Goal: Task Accomplishment & Management: Complete application form

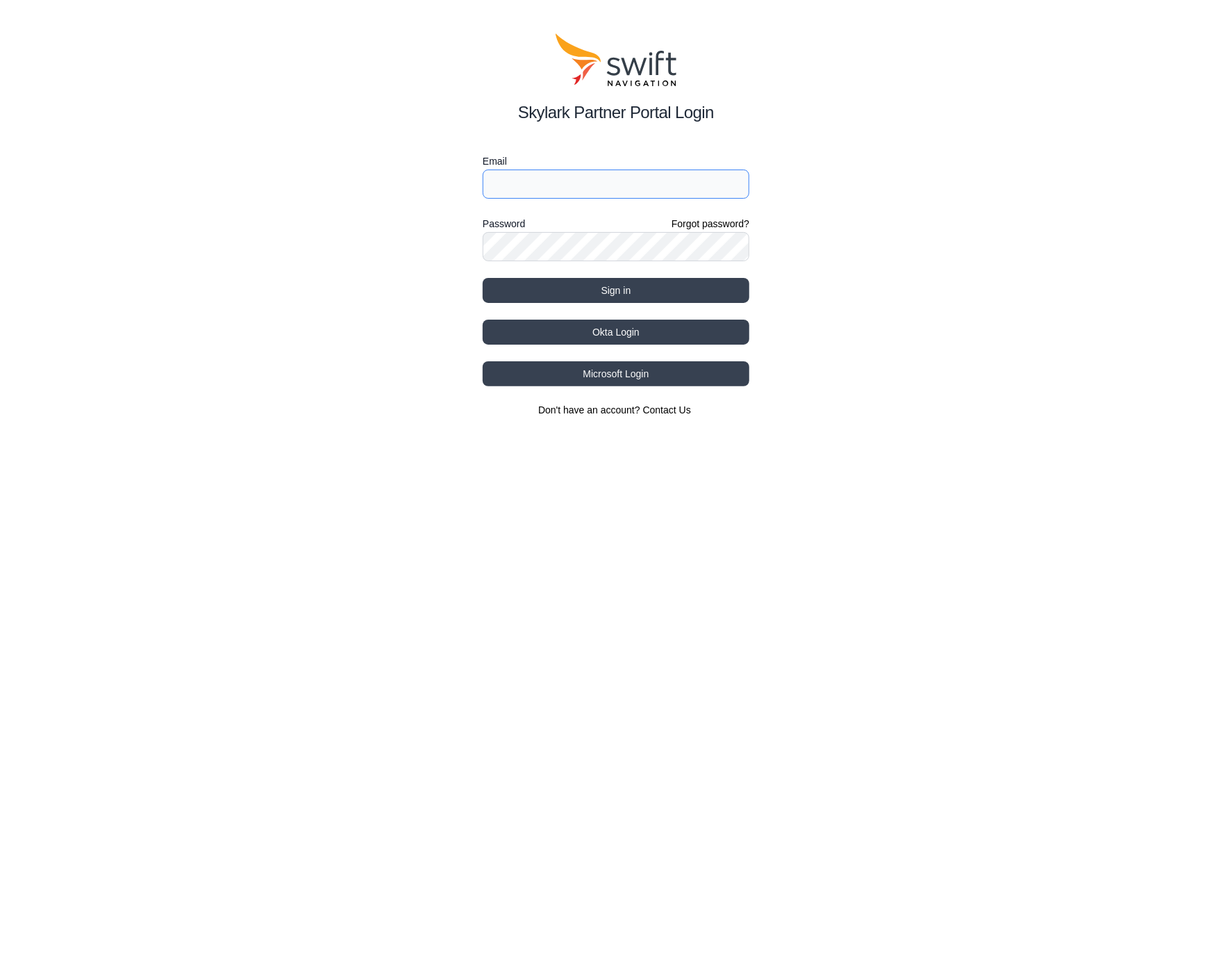
click at [515, 181] on input "Email" at bounding box center [616, 184] width 267 height 29
type input "petri.henttinen@quectel.com"
click at [723, 222] on link "Forgot password?" at bounding box center [711, 224] width 78 height 14
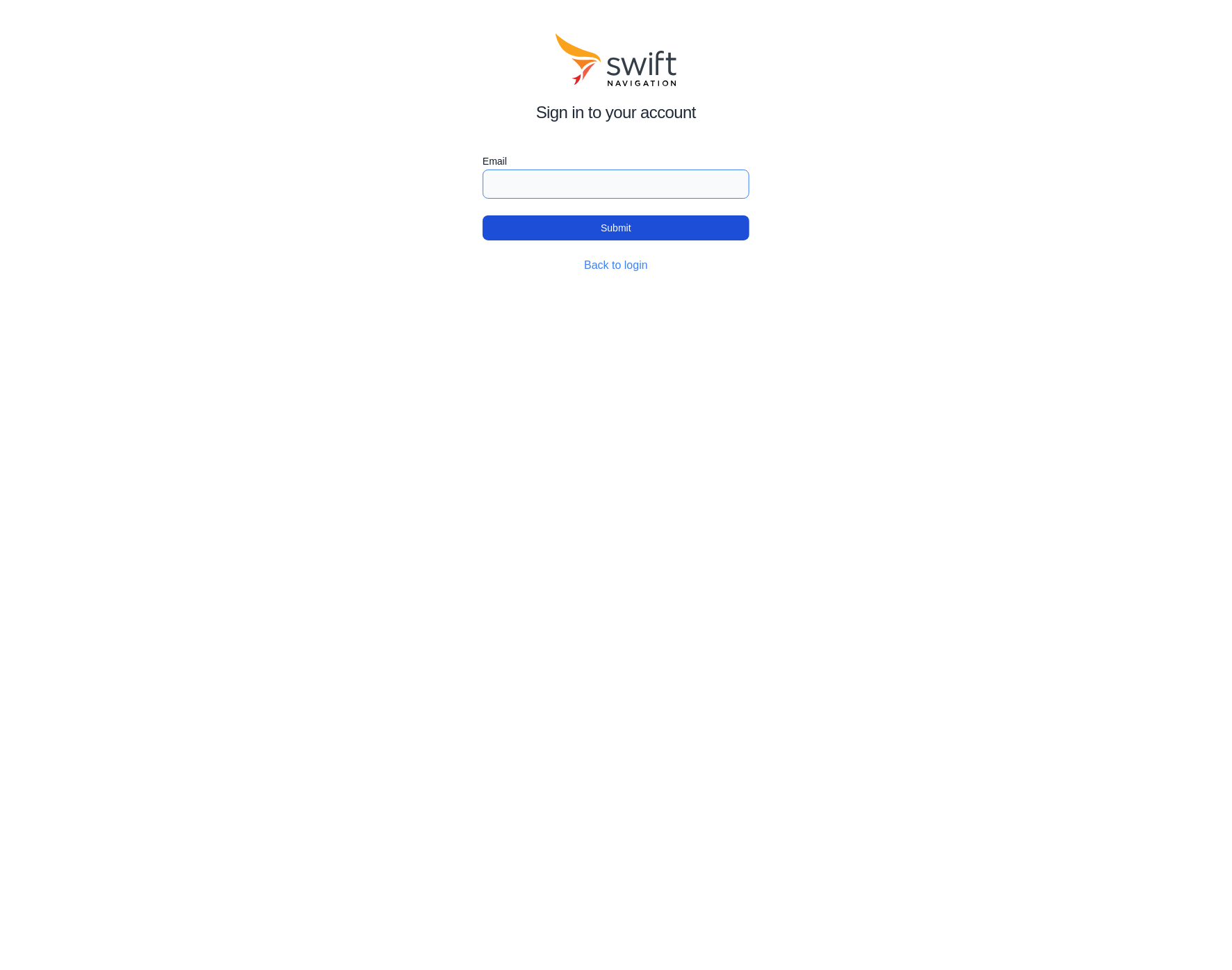
click at [588, 176] on input "Email" at bounding box center [616, 184] width 267 height 29
type input "petri.henttinen@quectel.com"
click at [530, 224] on button "Submit" at bounding box center [616, 227] width 267 height 25
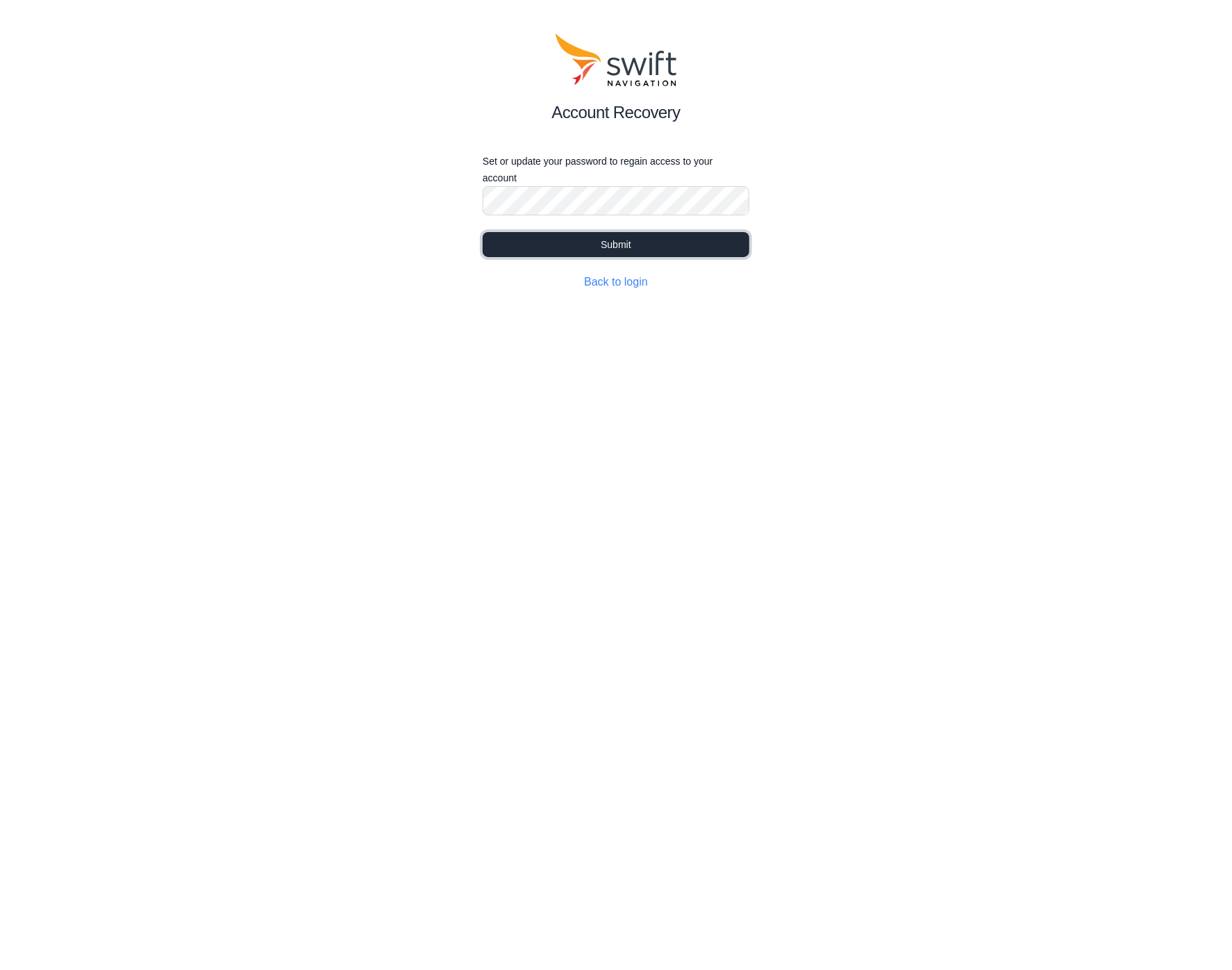
click at [624, 243] on button "Submit" at bounding box center [616, 244] width 267 height 25
select select
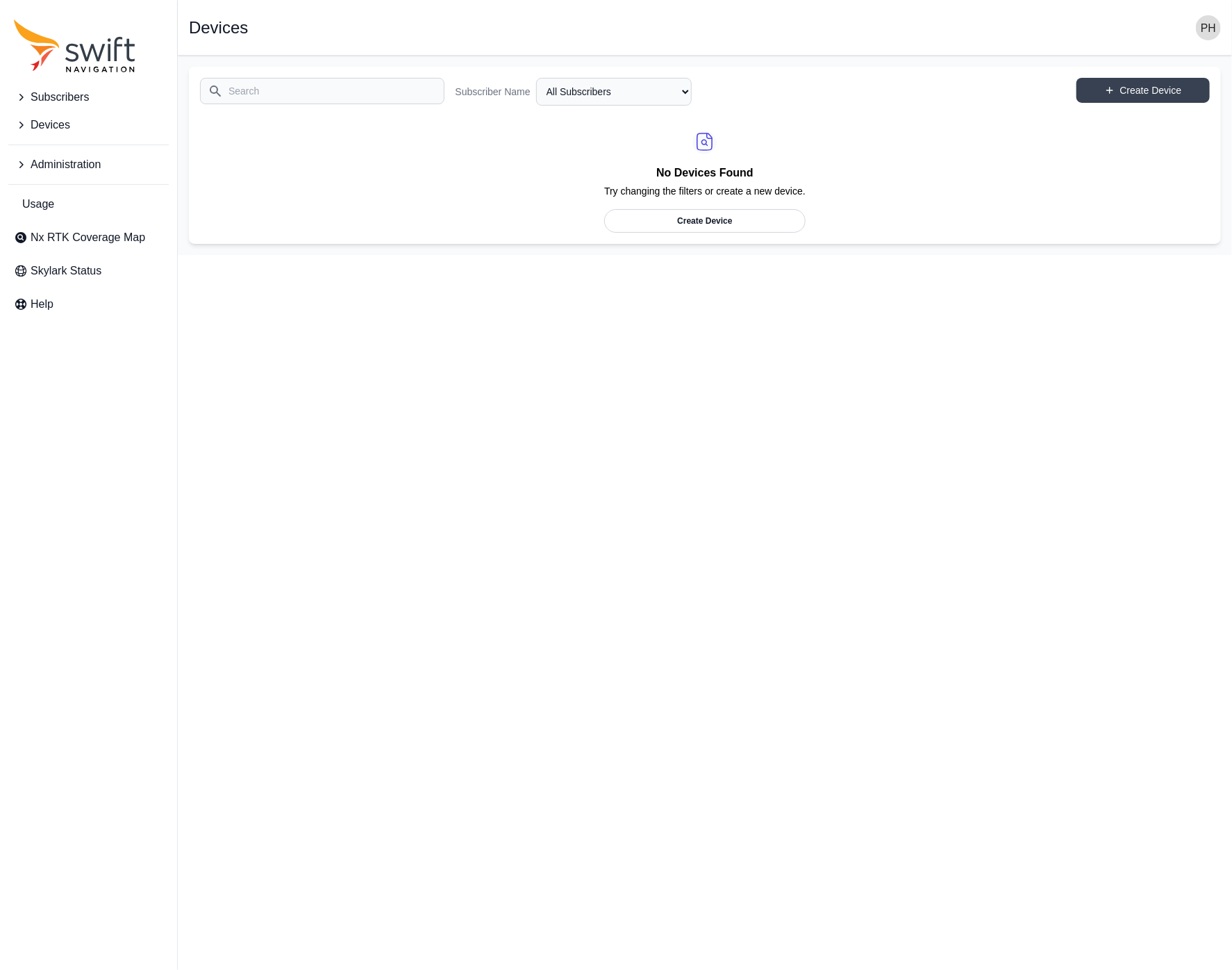
click at [84, 428] on div "Subscribers Devices Administration Usage Nx RTK Coverage Map Skylark Status Help" at bounding box center [88, 485] width 177 height 970
click at [94, 170] on span "Administration" at bounding box center [65, 164] width 70 height 17
click at [74, 282] on link "Users" at bounding box center [88, 284] width 160 height 28
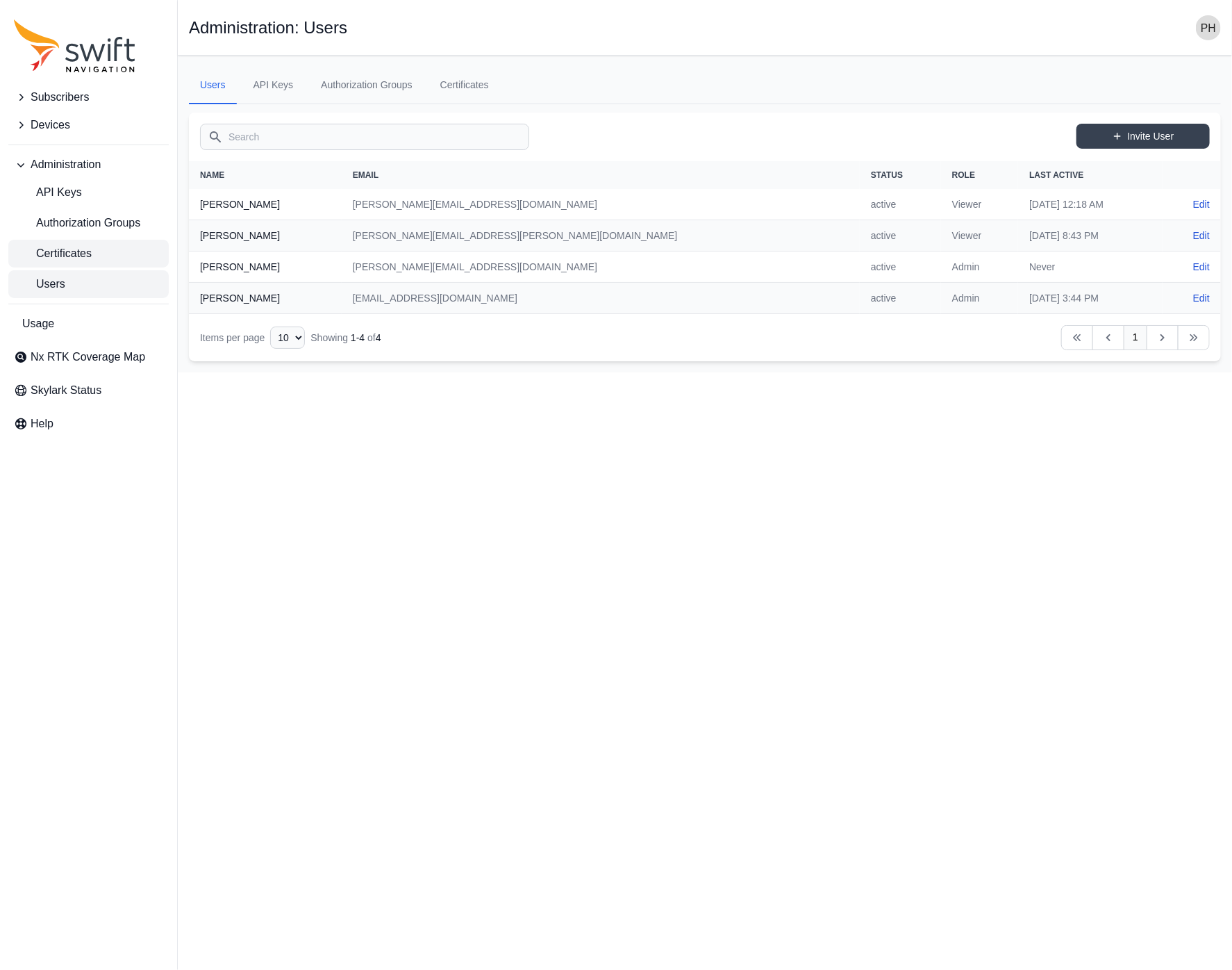
click at [79, 243] on link "Certificates" at bounding box center [88, 253] width 160 height 28
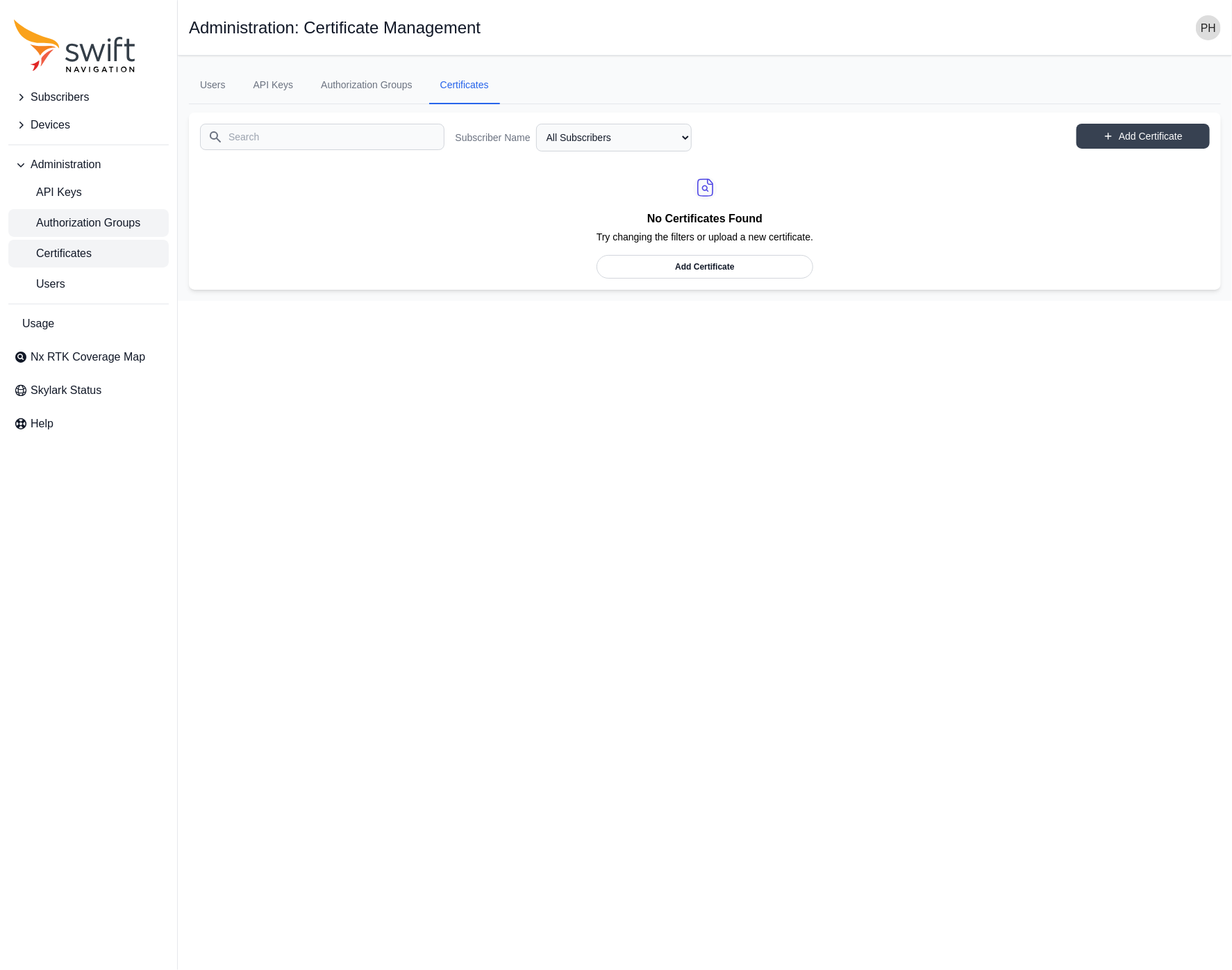
click at [87, 227] on span "Authorization Groups" at bounding box center [77, 223] width 126 height 17
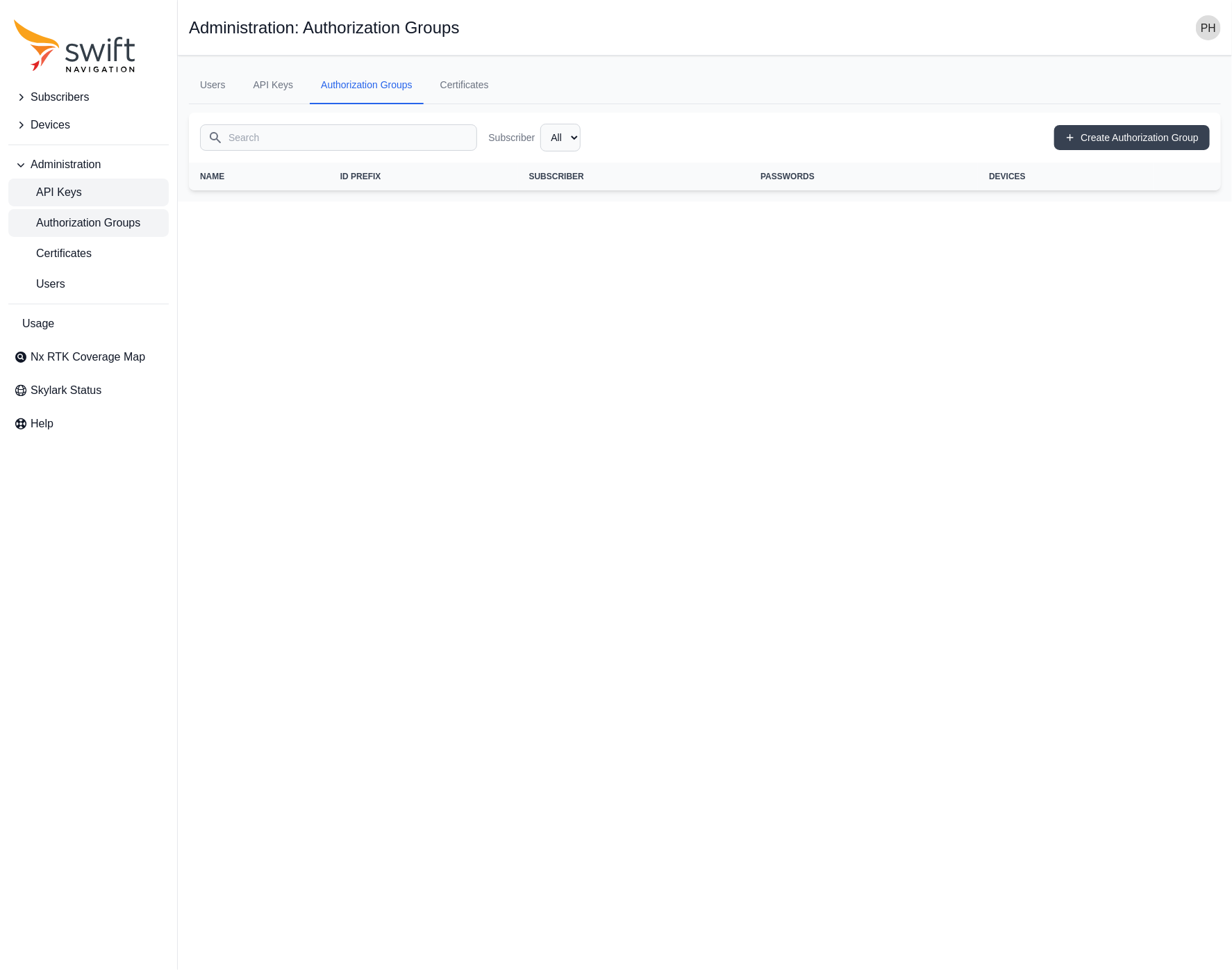
click at [86, 196] on link "API Keys" at bounding box center [88, 192] width 160 height 28
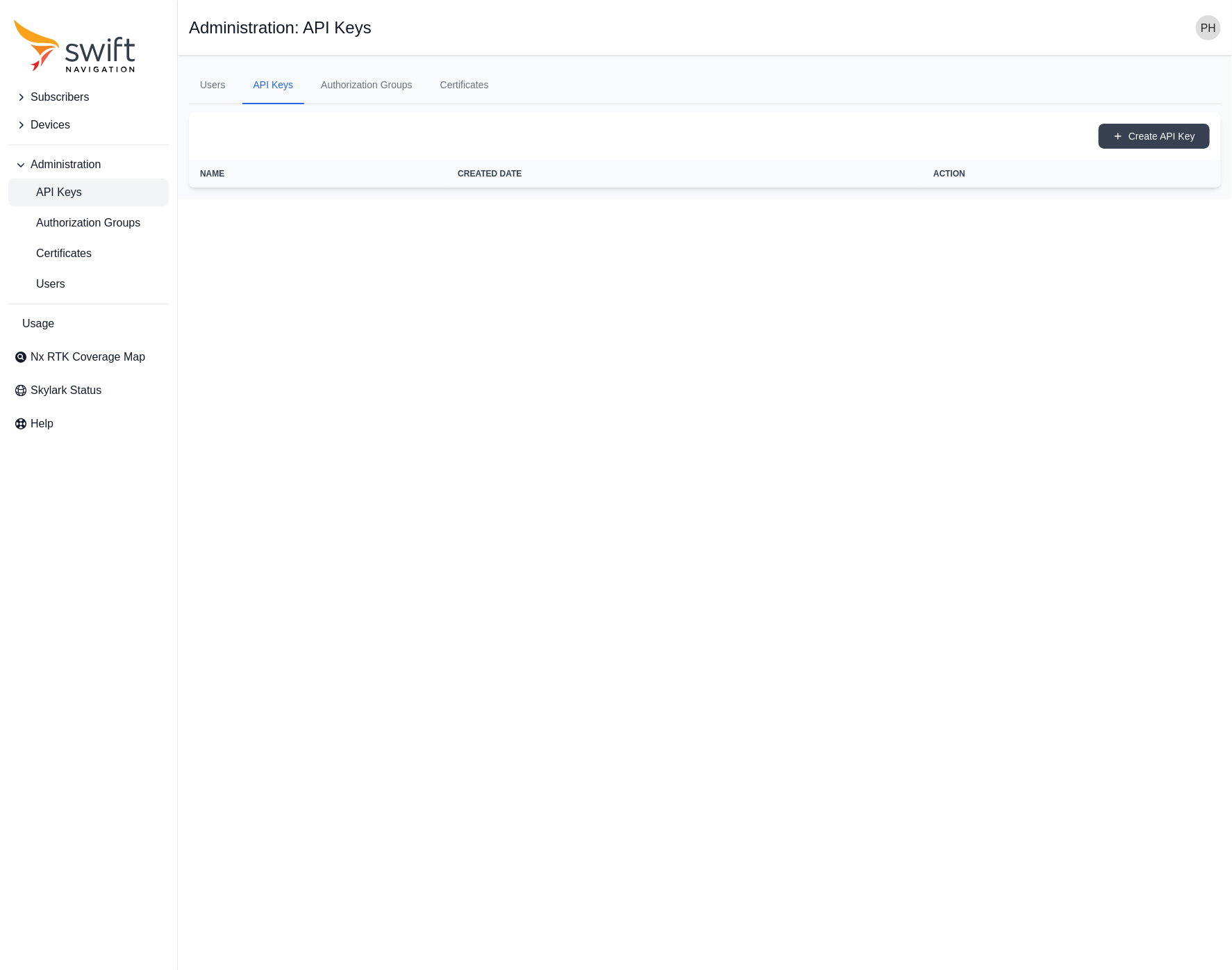
click at [92, 98] on button "Subscribers" at bounding box center [88, 97] width 160 height 28
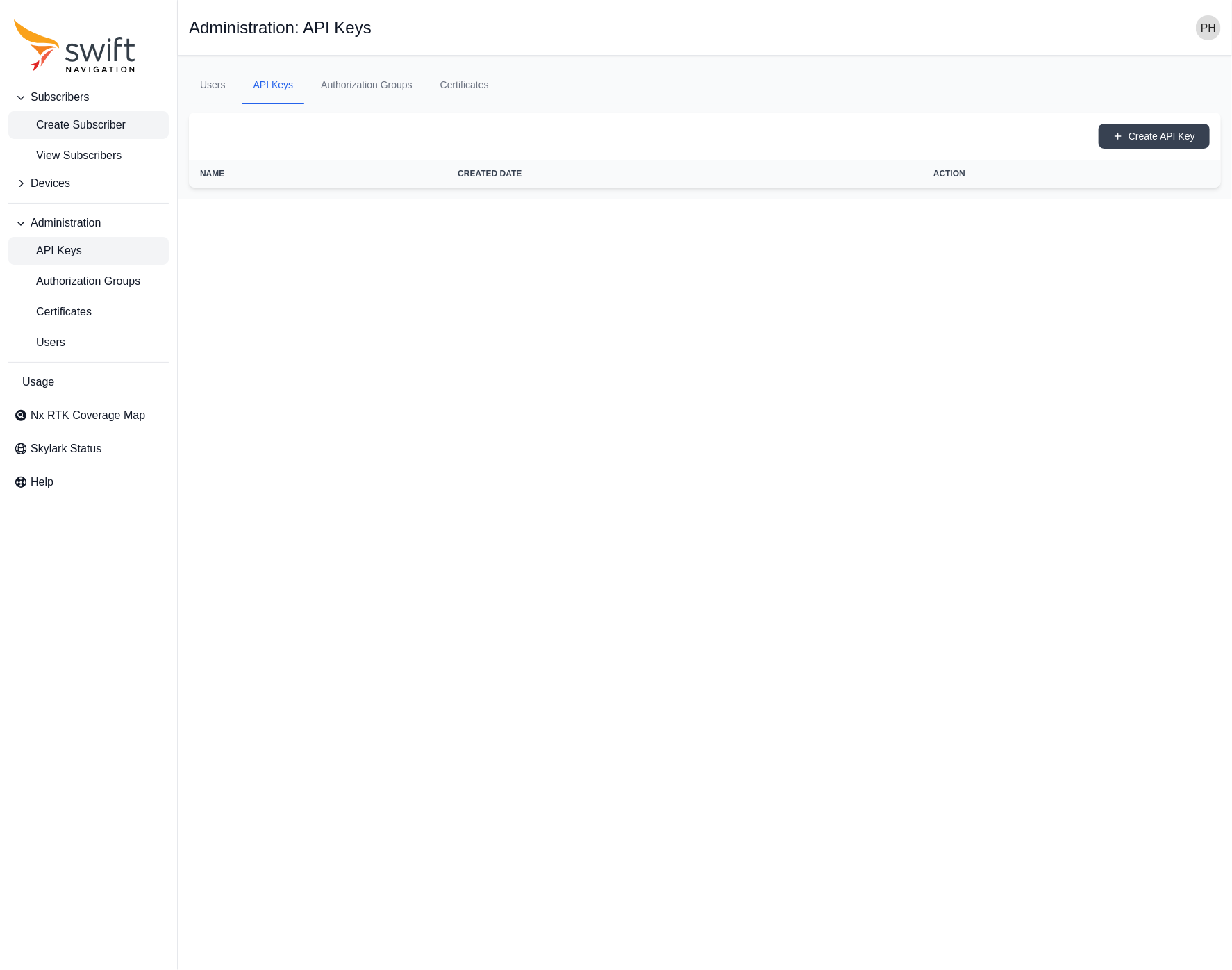
click at [138, 126] on link "Create Subscriber" at bounding box center [88, 124] width 160 height 28
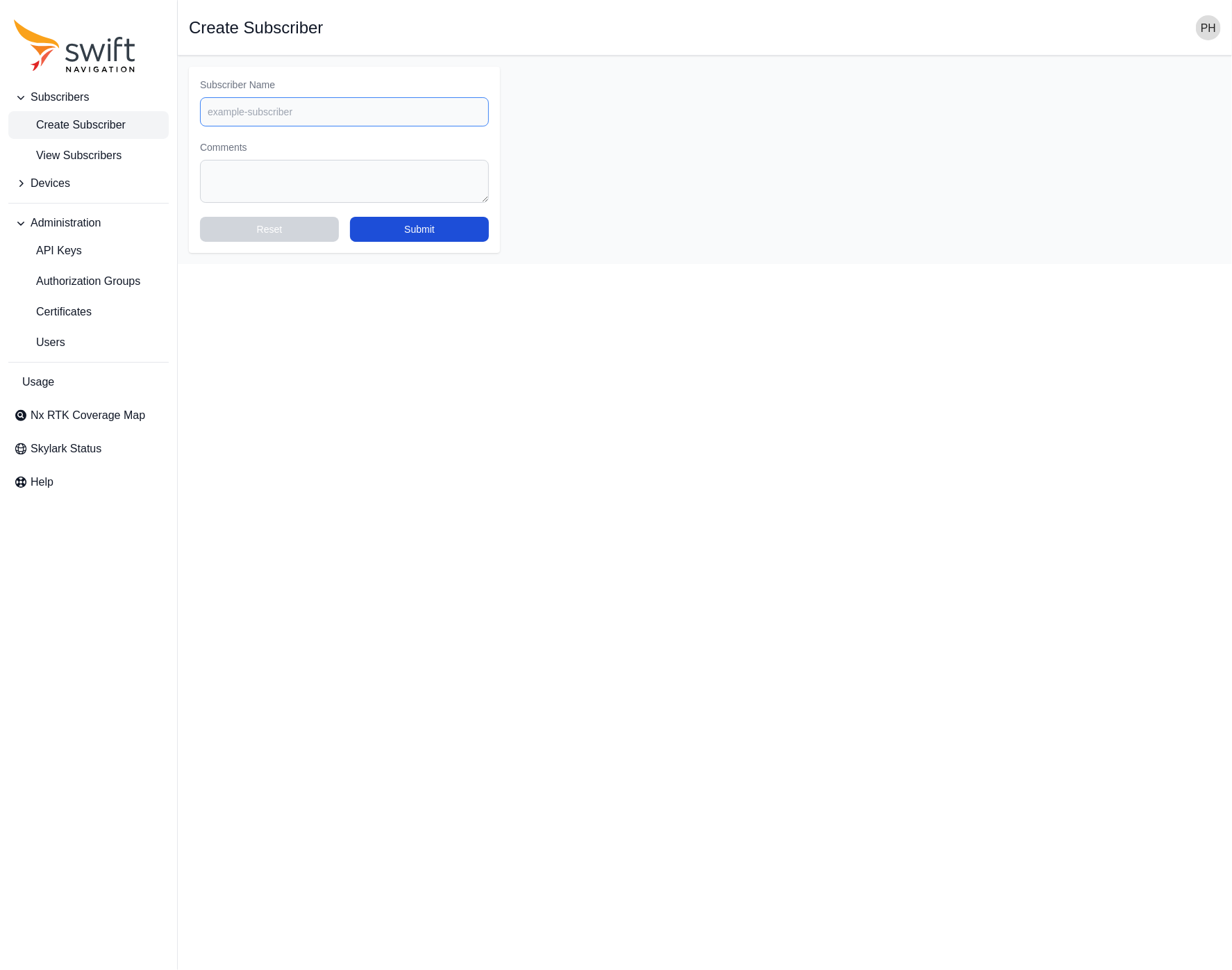
click at [284, 119] on input "Subscriber Name" at bounding box center [344, 112] width 289 height 29
paste input "[URL][DOMAIN_NAME]"
type input "[URL][DOMAIN_NAME]"
paste input "Quectel_CustomerName_Evaluation"
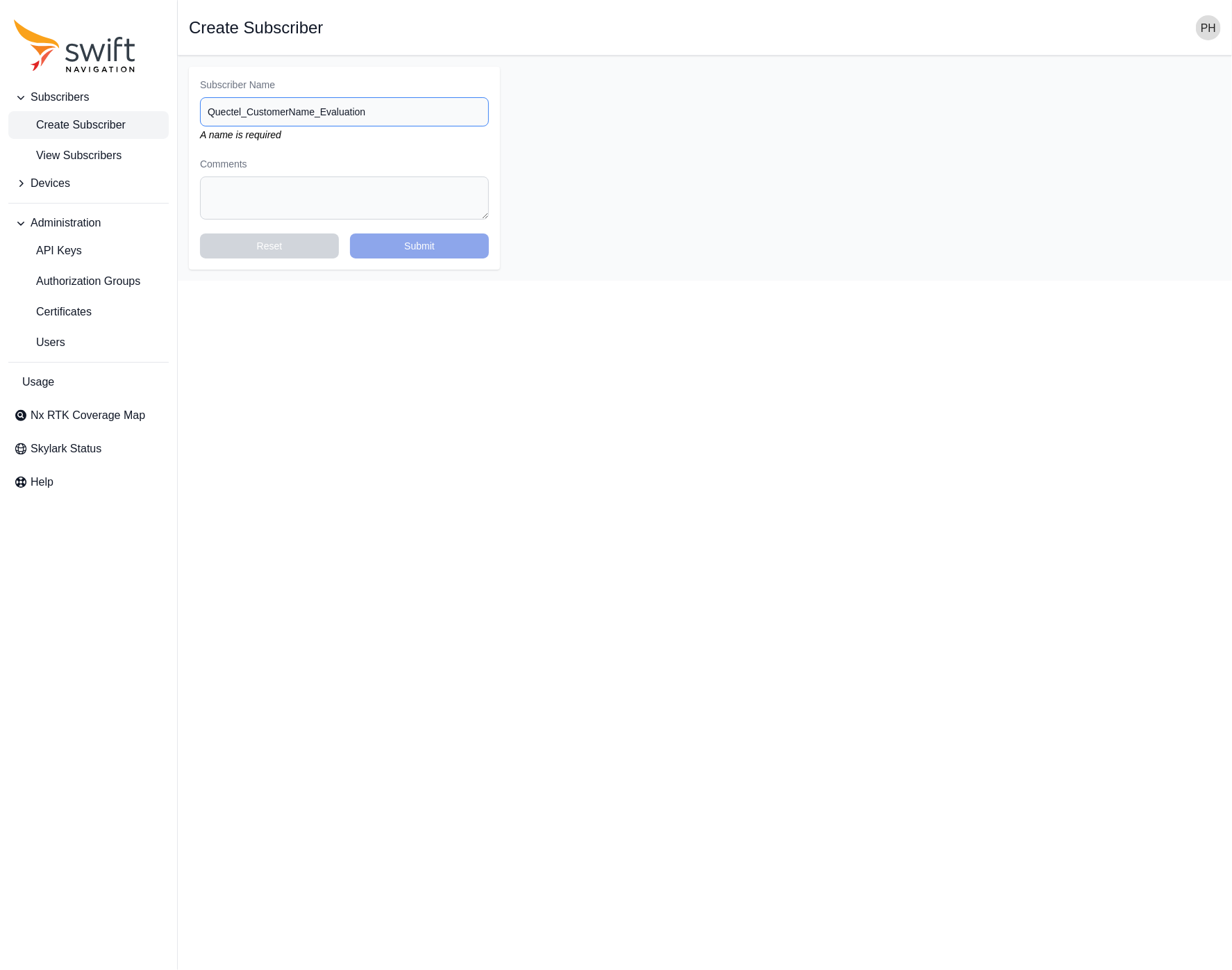
drag, startPoint x: 315, startPoint y: 111, endPoint x: 245, endPoint y: 110, distance: 70.0
click at [245, 110] on input "Quectel_CustomerName_Evaluation" at bounding box center [344, 112] width 289 height 29
click at [274, 109] on input "Quectel_Tester-PetriHenttinen_Evaluation" at bounding box center [344, 112] width 289 height 29
type input "Quectel_Test-PetriHenttinen_Evaluation"
click at [555, 164] on form "Subscriber Name Quectel_Test-PetriHenttinen_Evaluation A name is required Comme…" at bounding box center [705, 167] width 1032 height 203
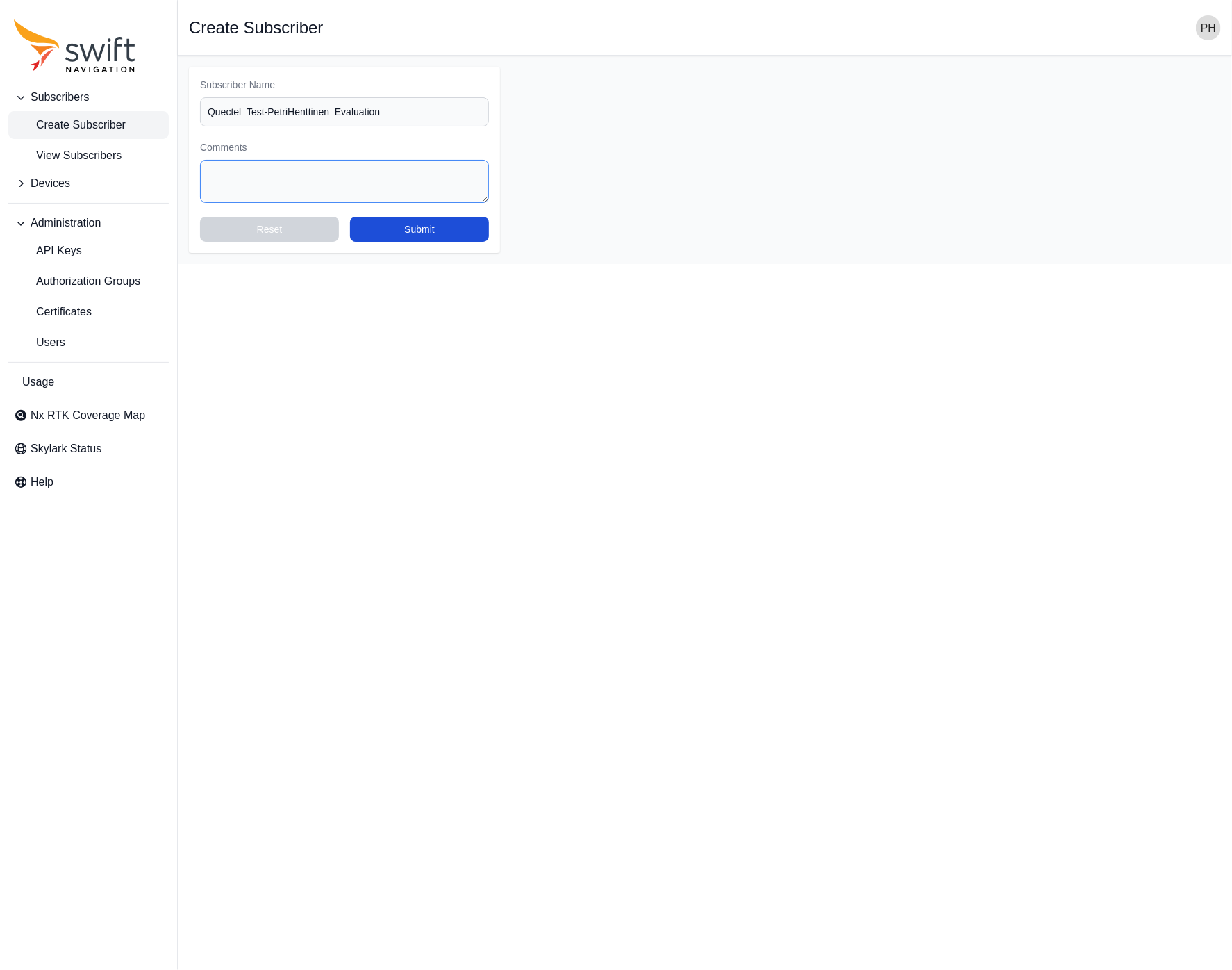
click at [385, 164] on textarea "Comments" at bounding box center [344, 181] width 289 height 43
type textarea "Test account for [PERSON_NAME] @ Quectel"
click at [428, 228] on button "Submit" at bounding box center [419, 229] width 139 height 25
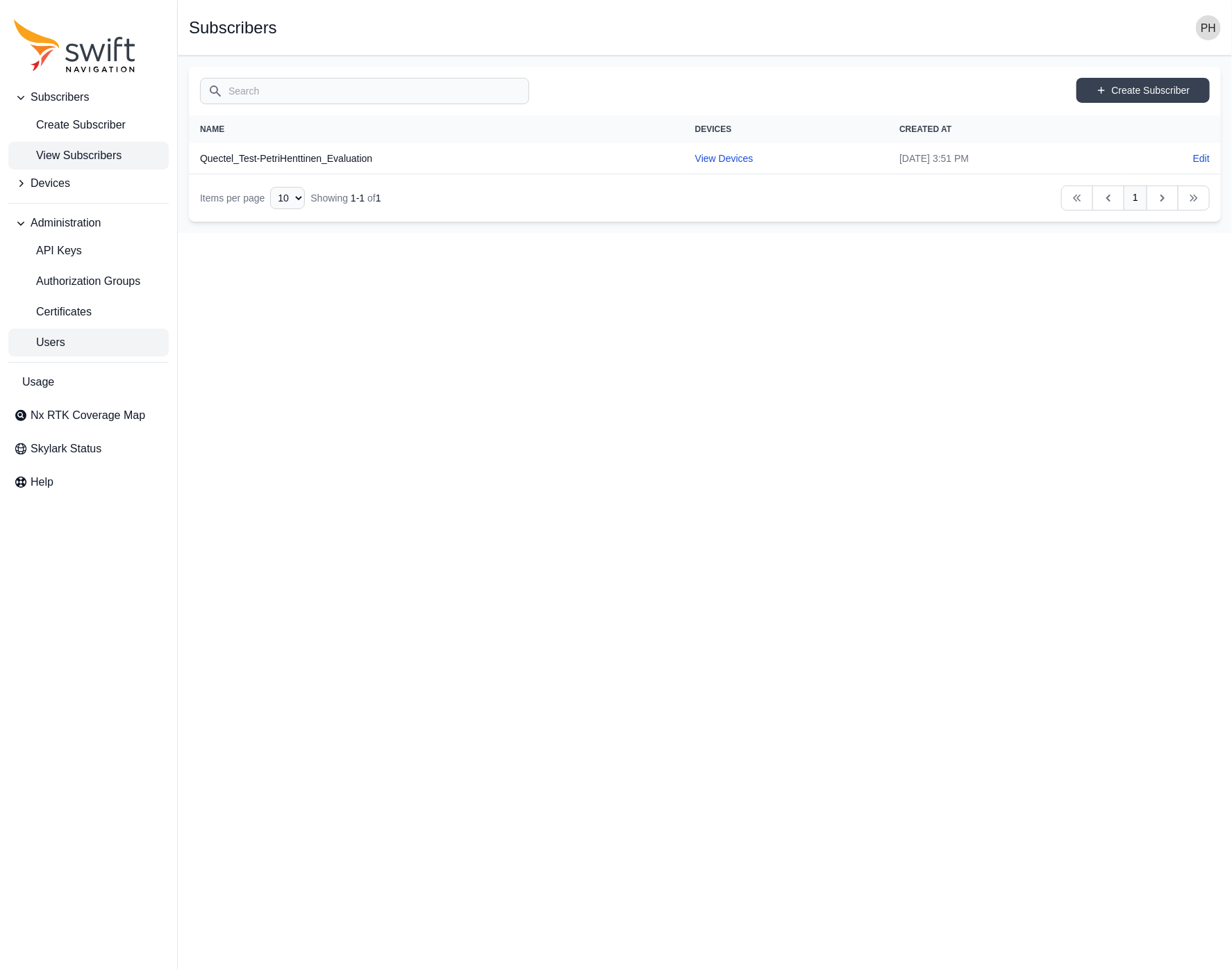
click at [67, 345] on link "Users" at bounding box center [88, 342] width 160 height 28
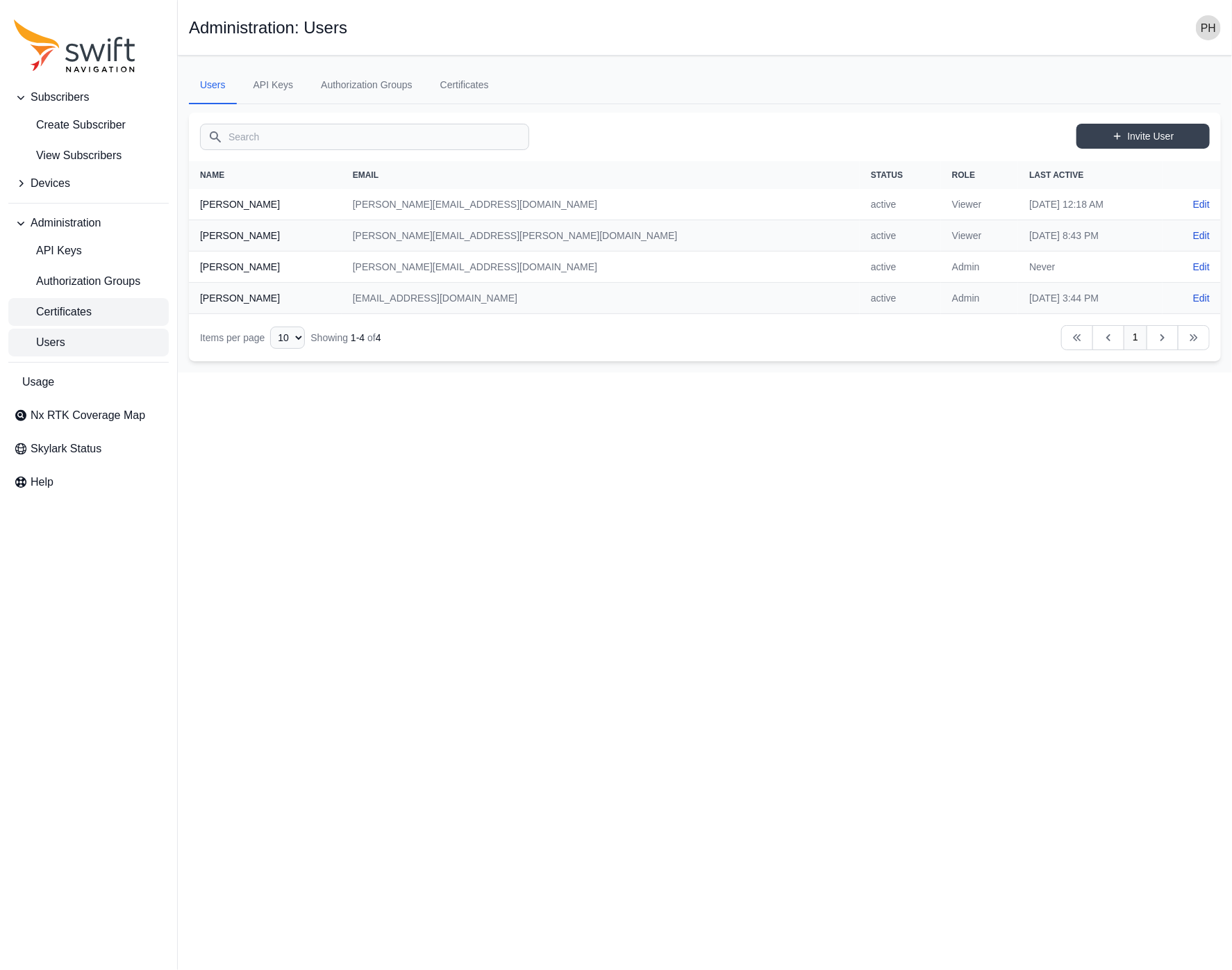
click at [62, 316] on span "Certificates" at bounding box center [53, 312] width 78 height 17
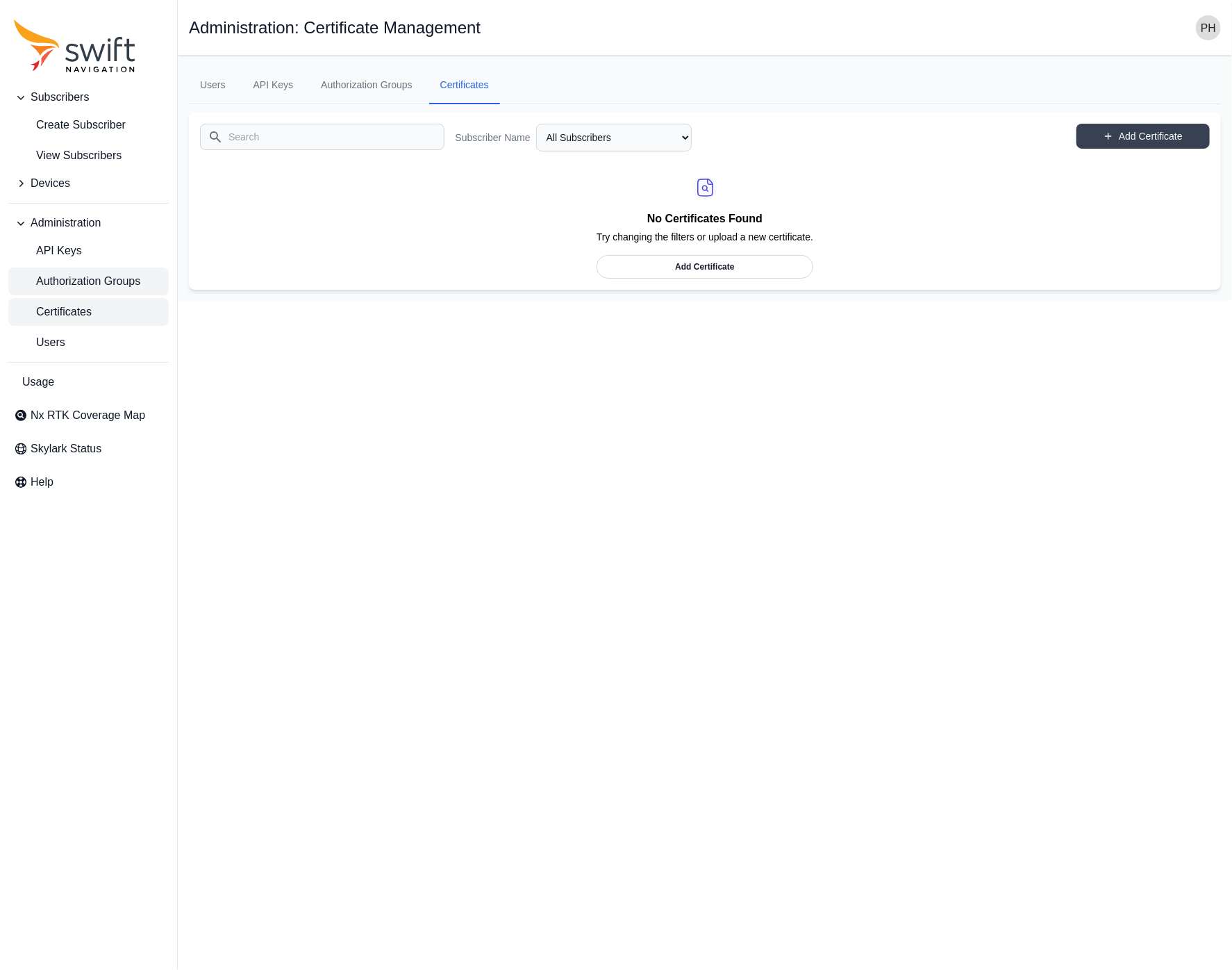
click at [95, 281] on span "Authorization Groups" at bounding box center [77, 282] width 126 height 17
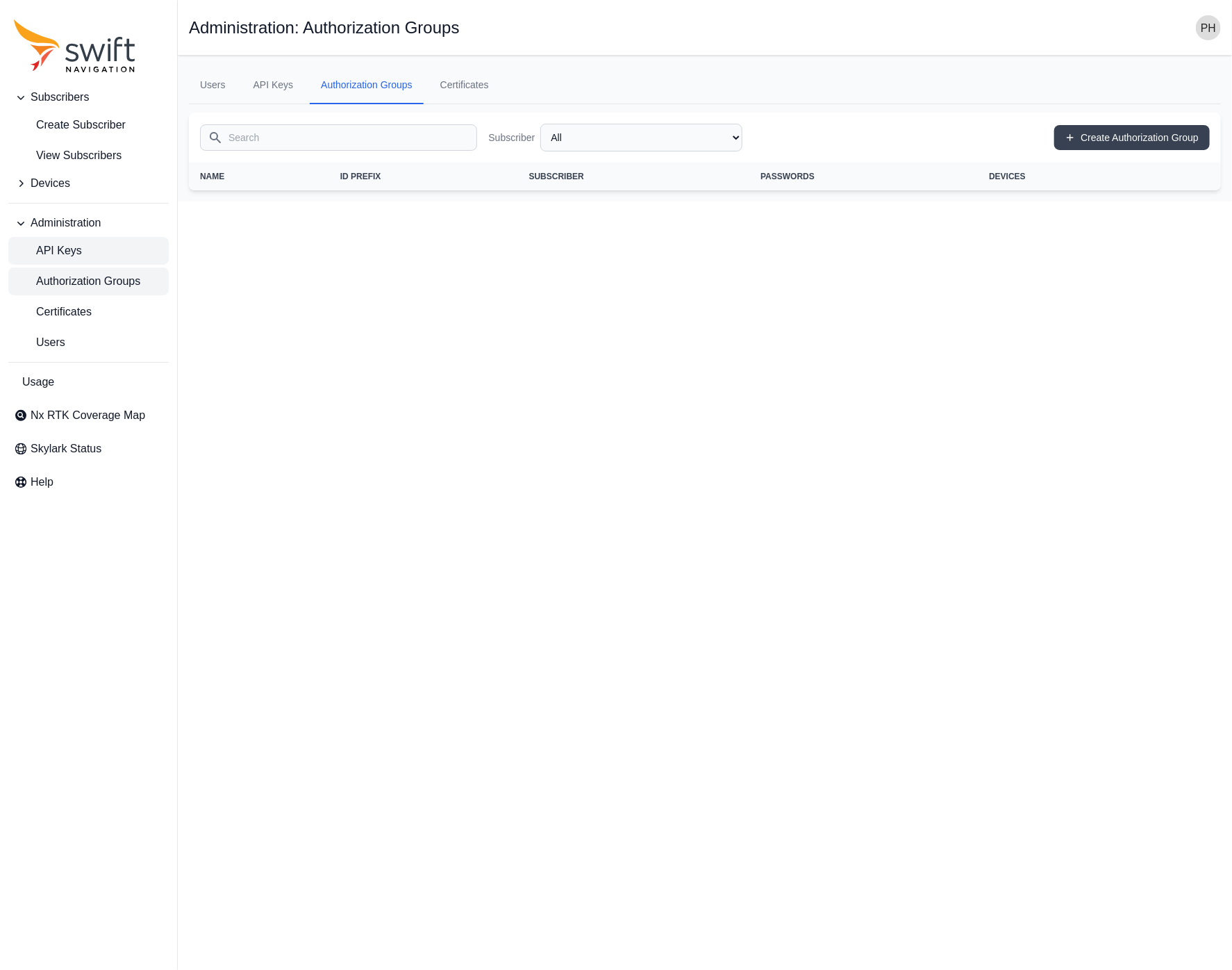
click at [88, 251] on link "API Keys" at bounding box center [88, 251] width 160 height 28
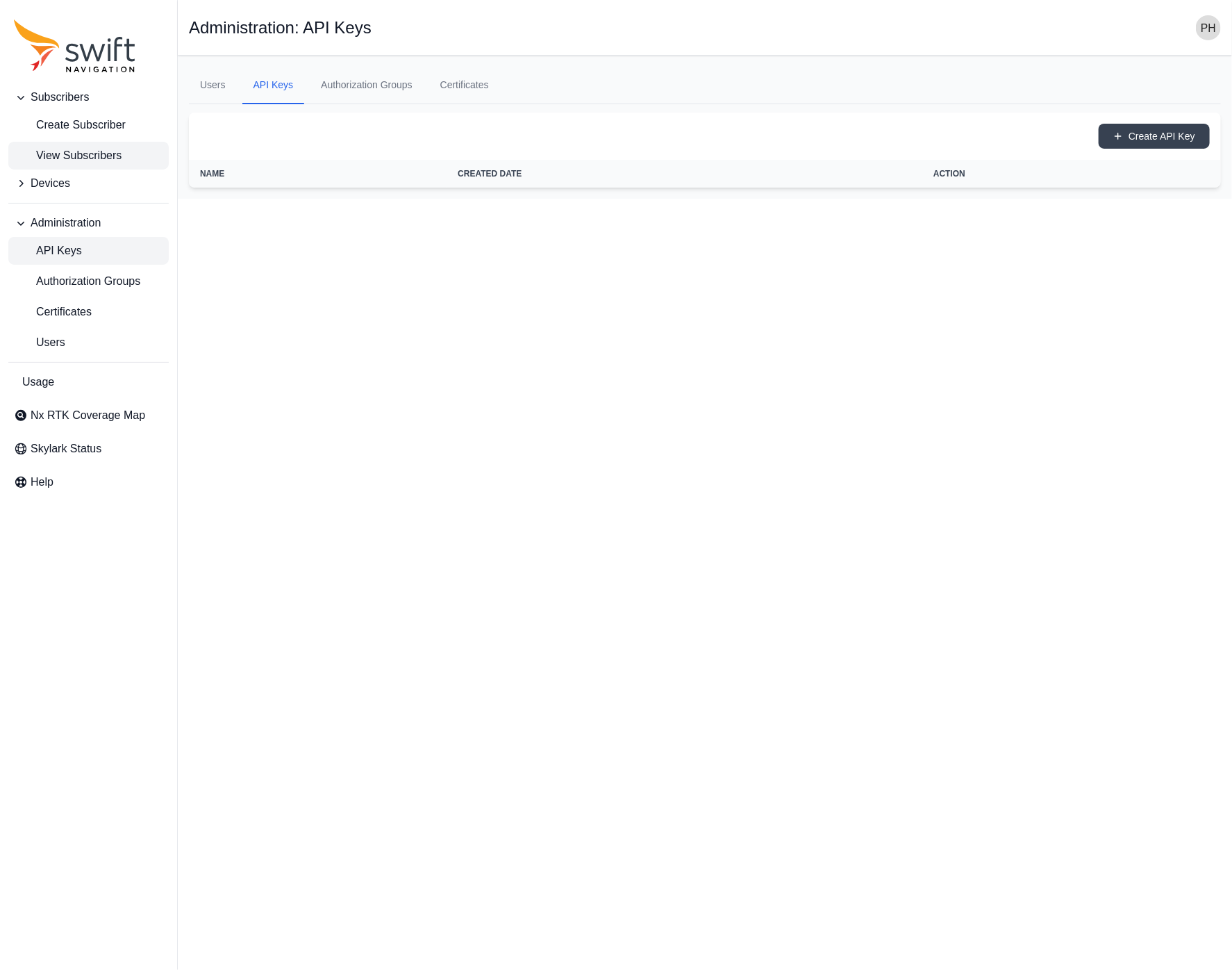
click at [83, 152] on span "View Subscribers" at bounding box center [68, 156] width 108 height 17
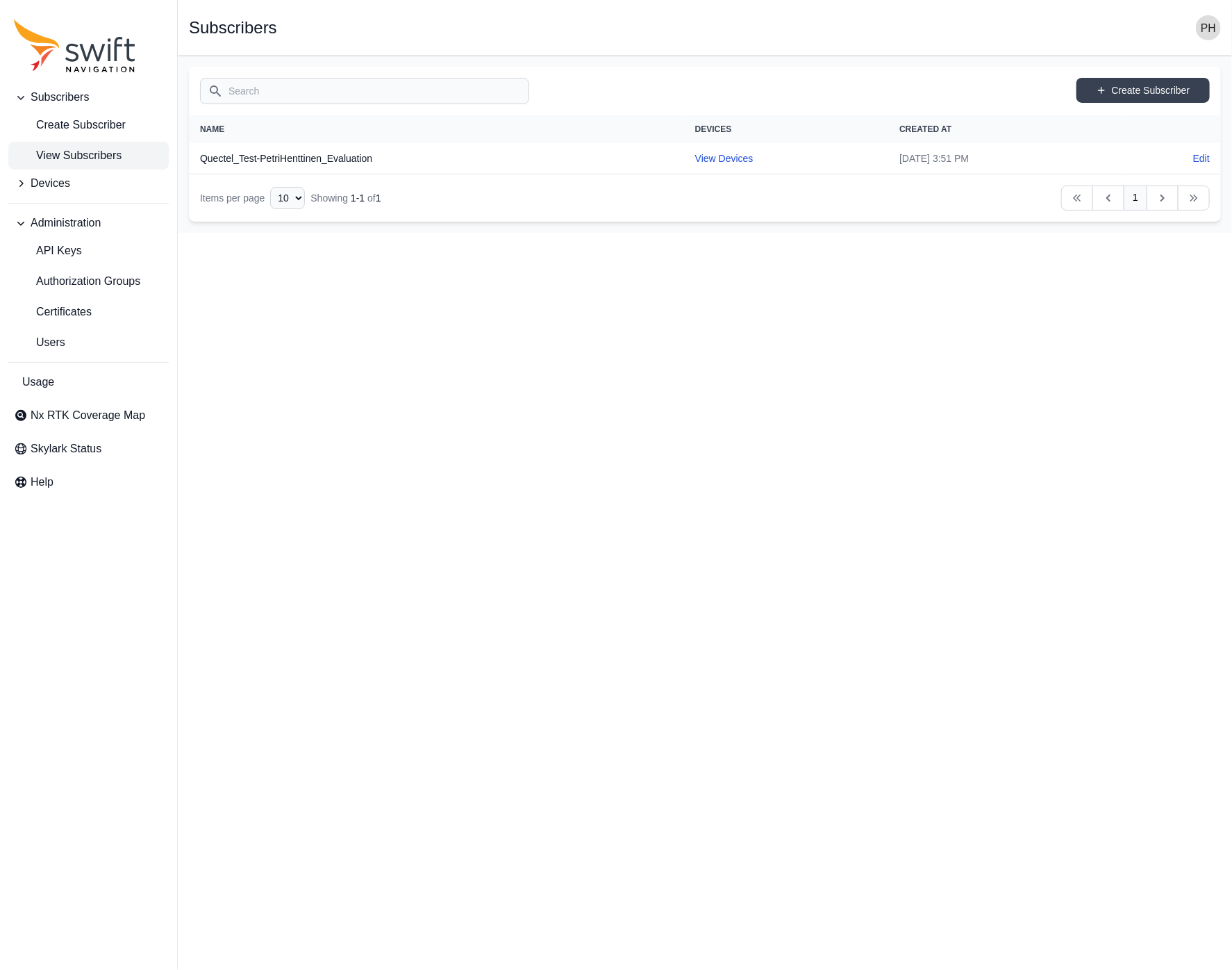
click at [20, 184] on icon "Sidenav" at bounding box center [21, 184] width 14 height 14
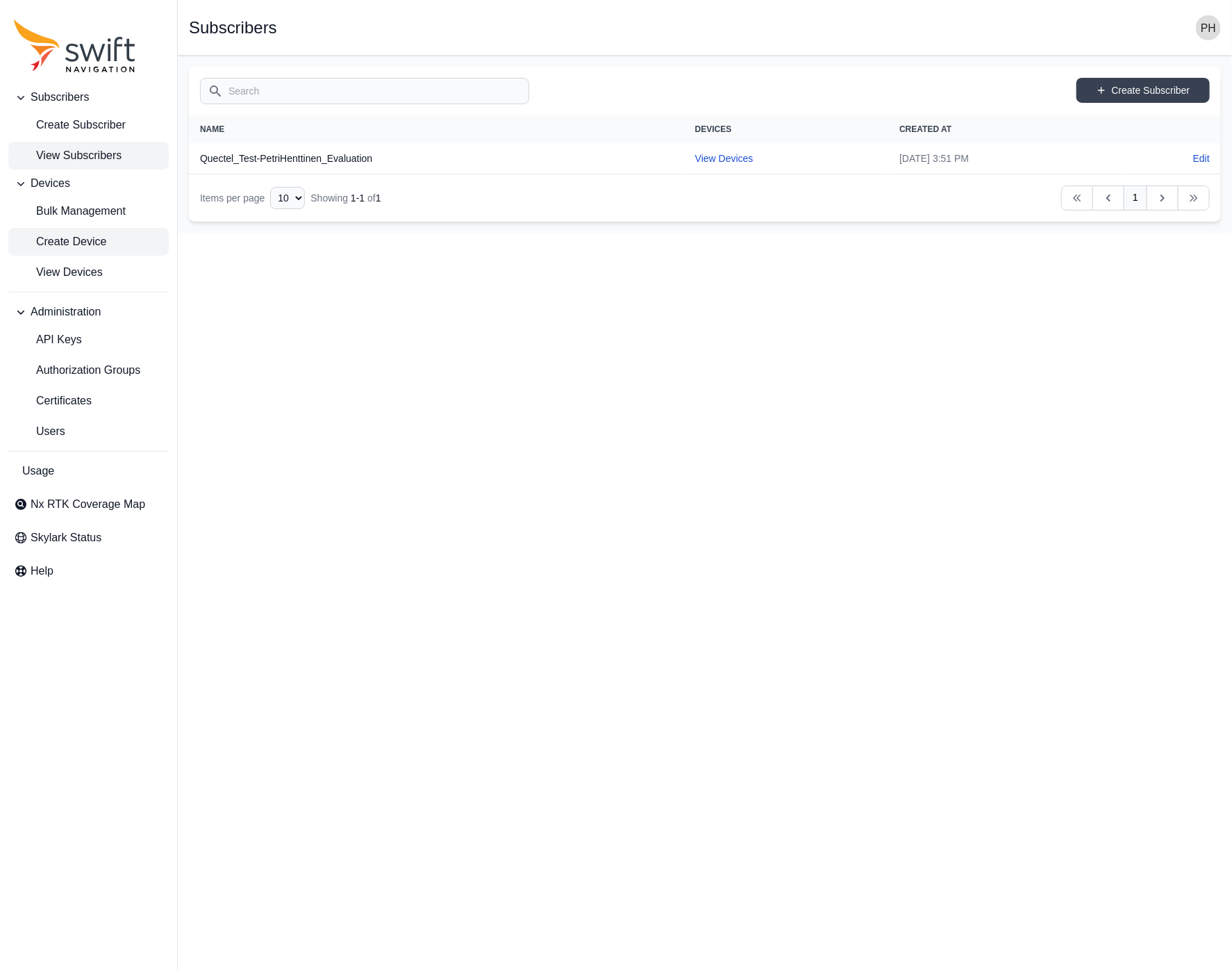
click at [95, 244] on span "Create Device" at bounding box center [60, 242] width 92 height 17
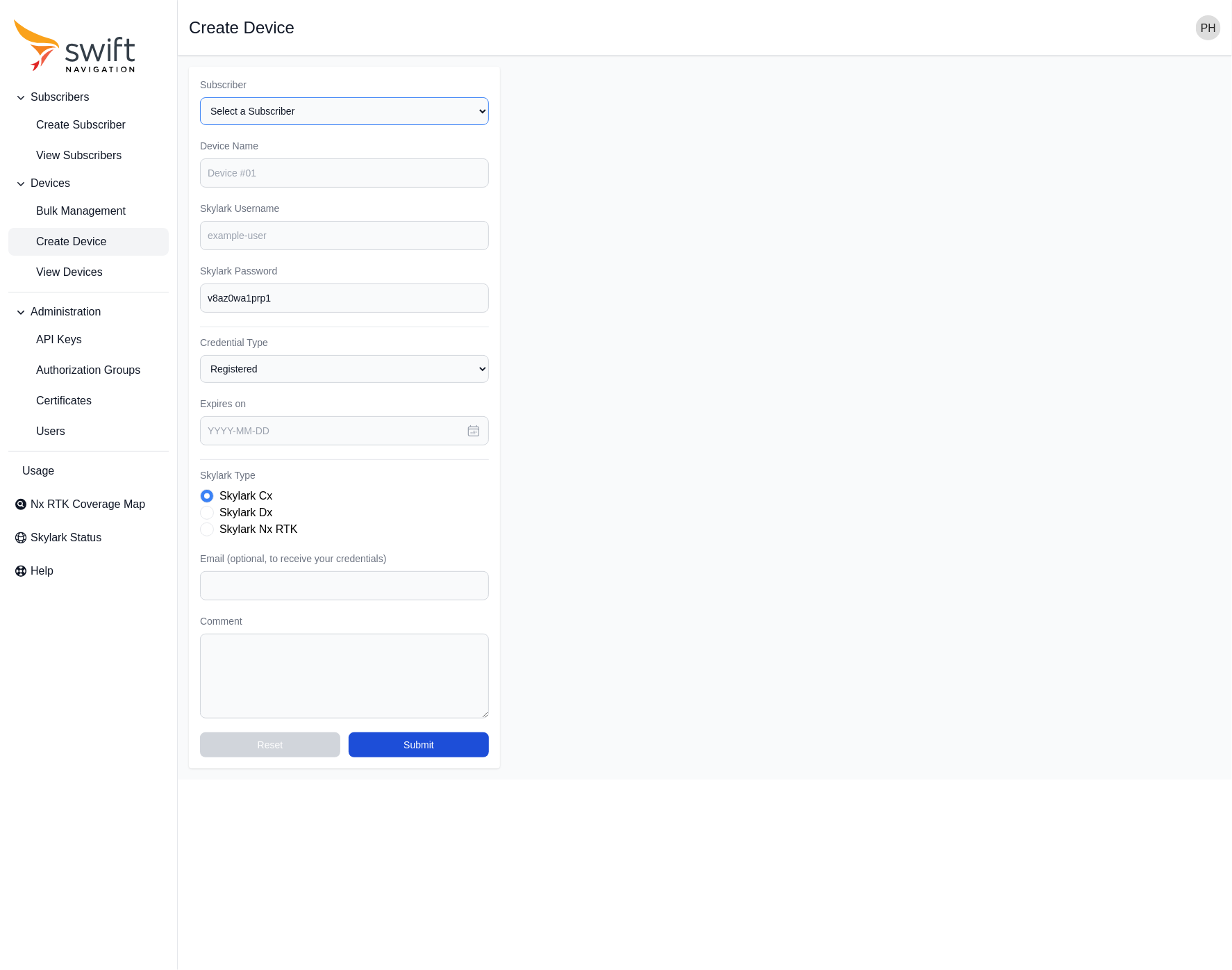
click at [277, 112] on select "Select a Subscriber Quectel_Test-PetriHenttinen_Evaluation" at bounding box center [344, 111] width 289 height 28
select select "00b03660-ccab-44af-ad29-a809fc77ed91"
click at [200, 97] on select "Select a Subscriber Quectel_Test-PetriHenttinen_Evaluation" at bounding box center [344, 111] width 289 height 28
click at [260, 174] on input "Device Name" at bounding box center [344, 172] width 289 height 29
type input "Device-One"
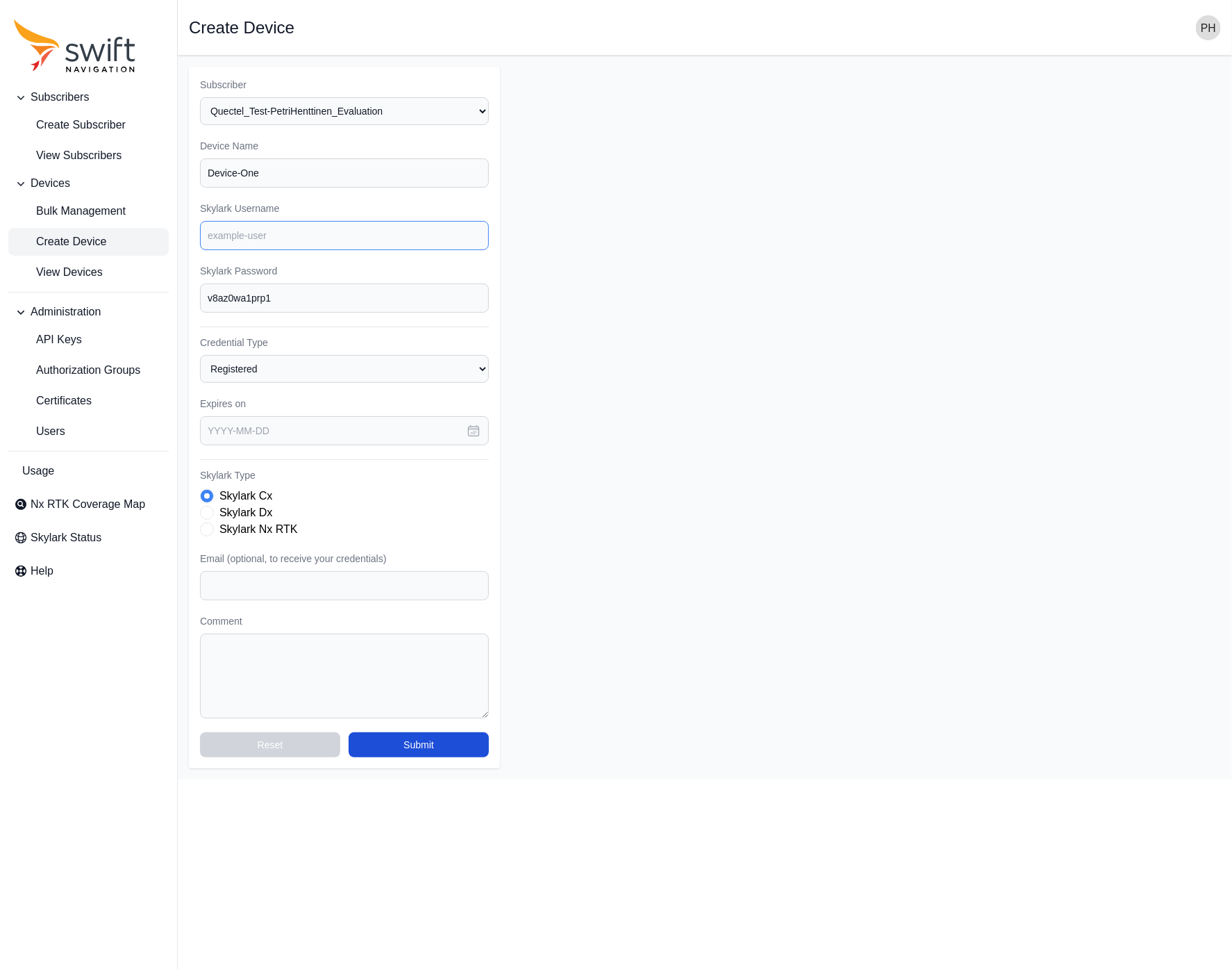
click at [313, 235] on input "Skylark Username" at bounding box center [344, 235] width 289 height 29
type input "quectel_petri"
click at [636, 269] on form "Subscriber Select a Subscriber Quectel_Test-PetriHenttinen_Evaluation Device Na…" at bounding box center [705, 417] width 1032 height 702
click at [305, 363] on select "Registered Preprovisioned" at bounding box center [344, 369] width 289 height 28
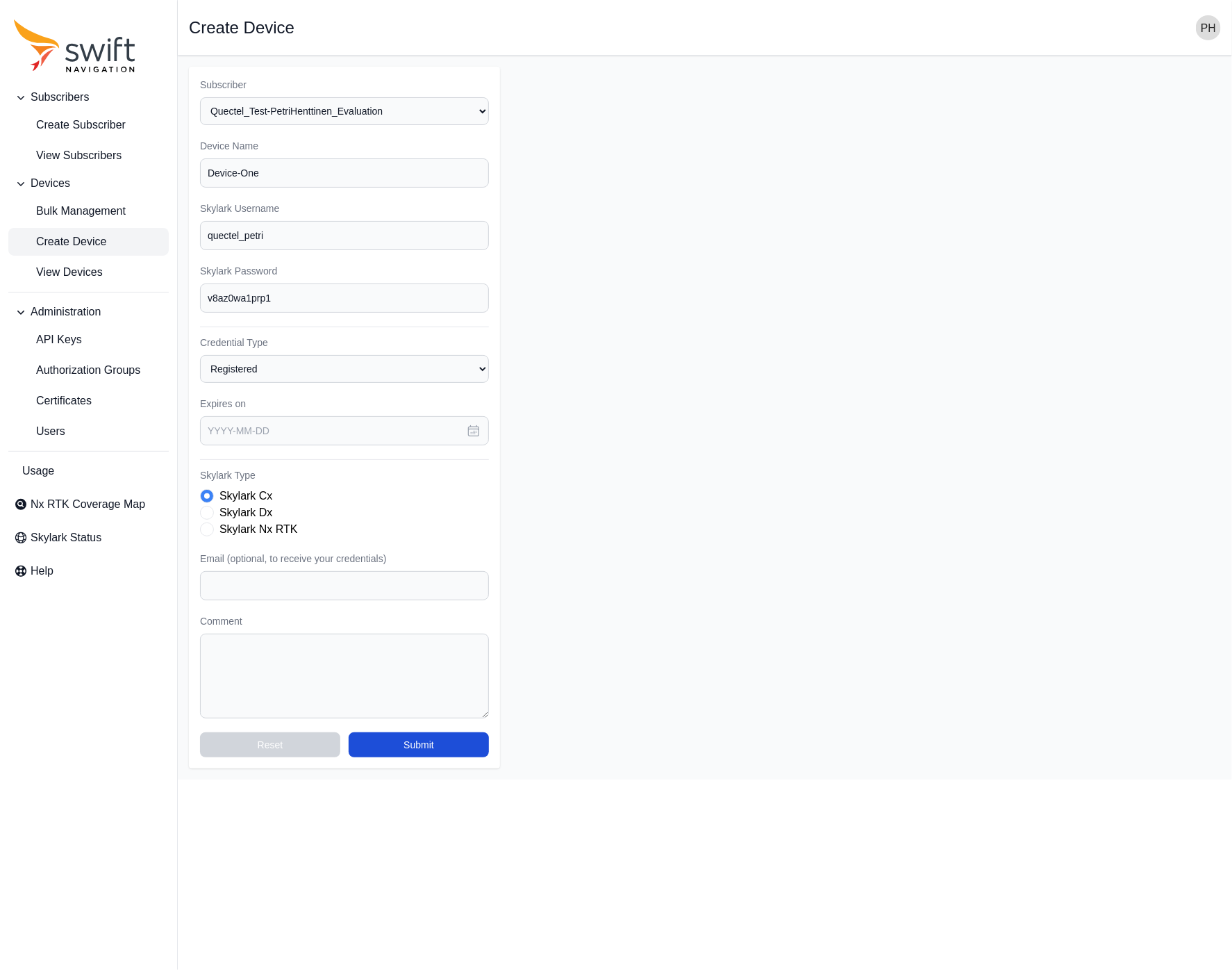
click at [473, 431] on icon "button" at bounding box center [473, 431] width 11 height 11
click at [394, 474] on icon "button" at bounding box center [394, 479] width 4 height 9
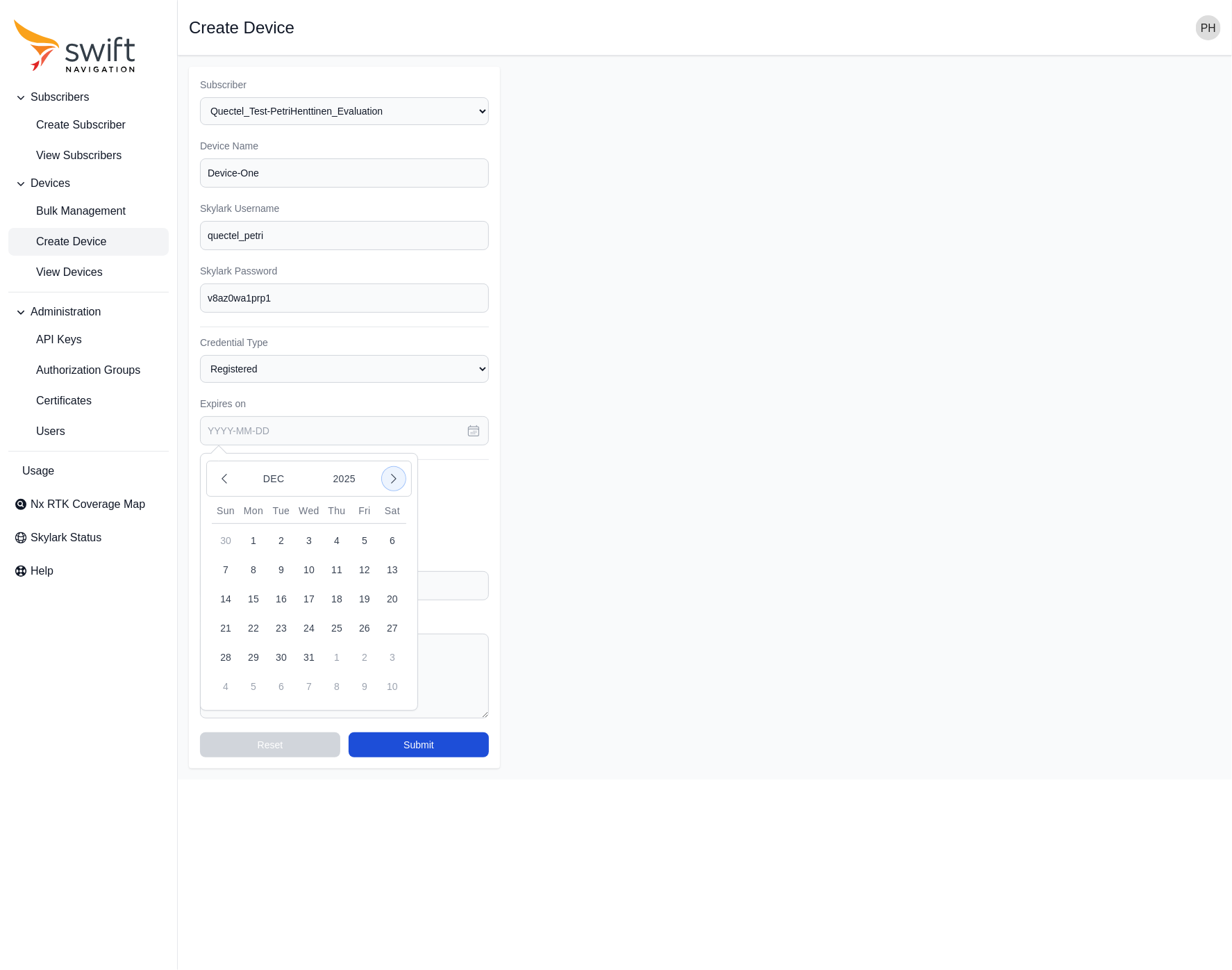
click at [394, 474] on icon "button" at bounding box center [394, 479] width 4 height 9
click at [397, 648] on button "31" at bounding box center [392, 657] width 28 height 28
type input "[DATE]"
click at [323, 581] on input "Email (optional, to receive your credentials)" at bounding box center [344, 585] width 289 height 29
type input "[EMAIL_ADDRESS][DOMAIN_NAME]"
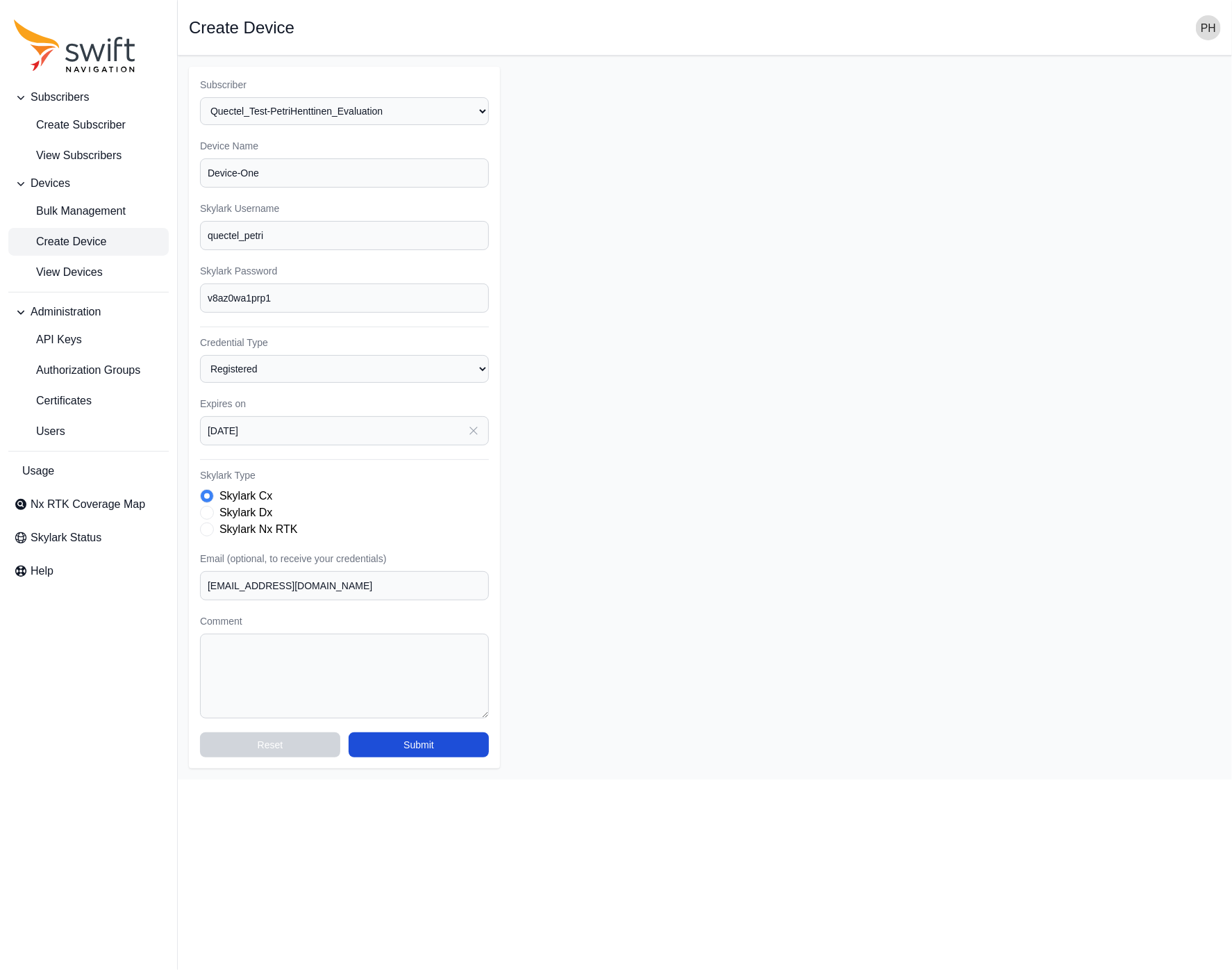
click at [632, 584] on form "Subscriber Select a Subscriber Quectel_Test-PetriHenttinen_Evaluation Device Na…" at bounding box center [705, 417] width 1032 height 702
click at [306, 361] on select "Registered Preprovisioned" at bounding box center [344, 369] width 289 height 28
click at [200, 355] on select "Registered Preprovisioned" at bounding box center [344, 369] width 289 height 28
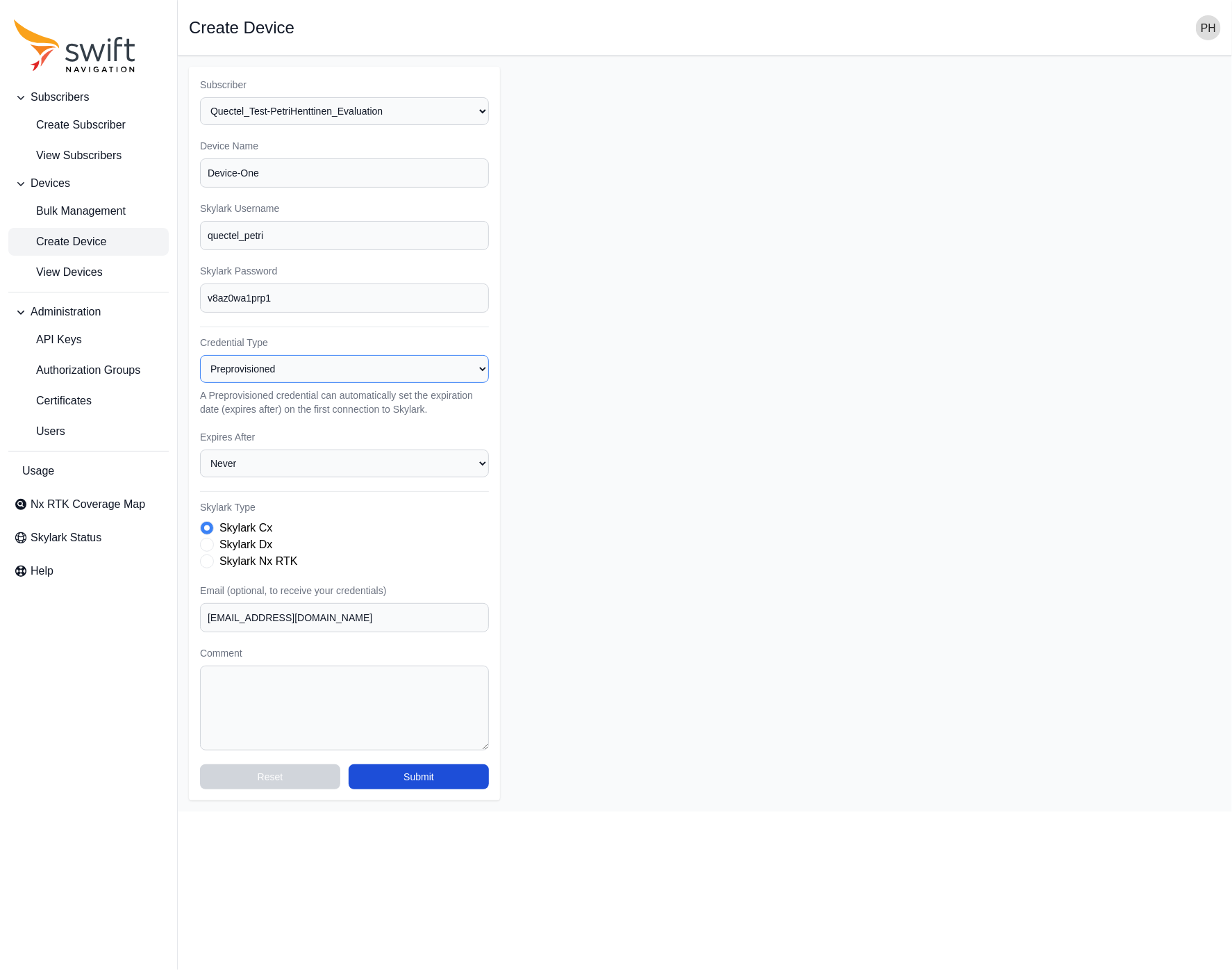
click at [326, 361] on select "Registered Preprovisioned" at bounding box center [344, 369] width 289 height 28
click at [200, 355] on select "Registered Preprovisioned" at bounding box center [344, 369] width 289 height 28
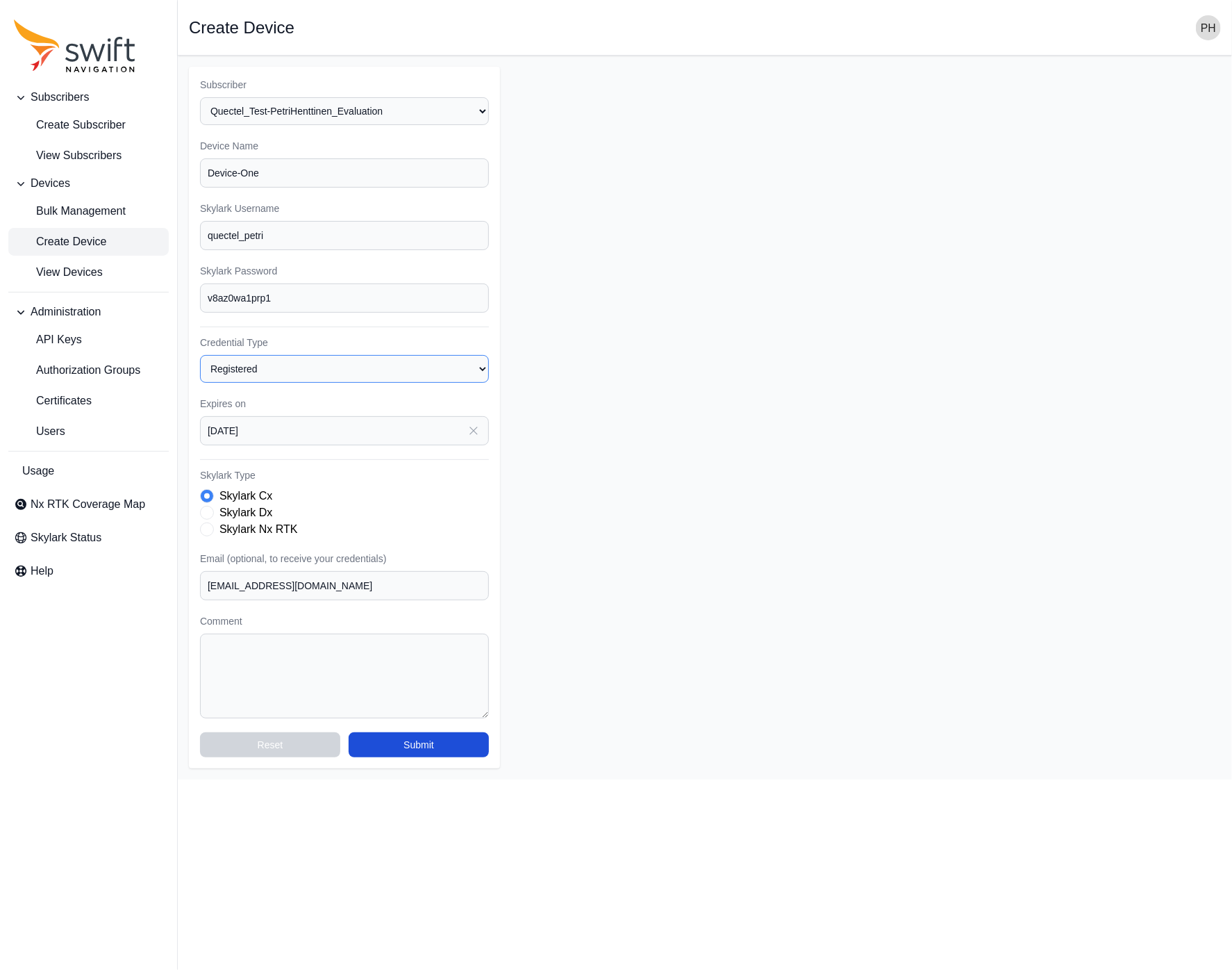
click at [327, 358] on select "Registered Preprovisioned" at bounding box center [344, 369] width 289 height 28
select select "preprovisioned"
click at [200, 355] on select "Registered Preprovisioned" at bounding box center [344, 369] width 289 height 28
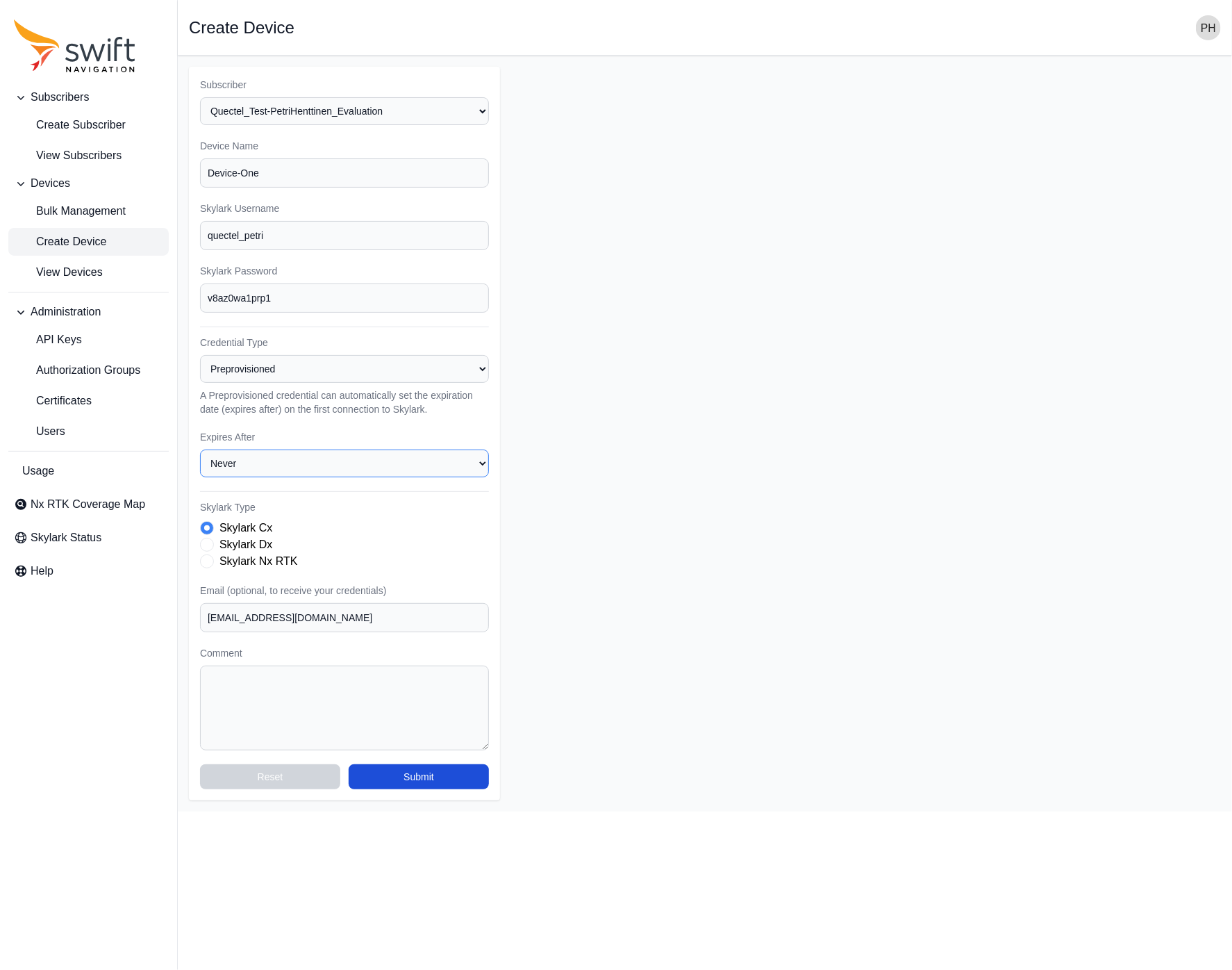
click at [310, 462] on select "Never 1 Week (7 days) 2 Weeks (14 days) 1 Month (30 days) 3 Months (90 days) 6 …" at bounding box center [344, 463] width 289 height 28
select select "15552000s"
click at [200, 450] on select "Never 1 Week (7 days) 2 Weeks (14 days) 1 Month (30 days) 3 Months (90 days) 6 …" at bounding box center [344, 463] width 289 height 28
click at [377, 520] on div "Skylark Cx" at bounding box center [344, 528] width 289 height 17
click at [210, 556] on span "Skylark Type" at bounding box center [207, 561] width 14 height 14
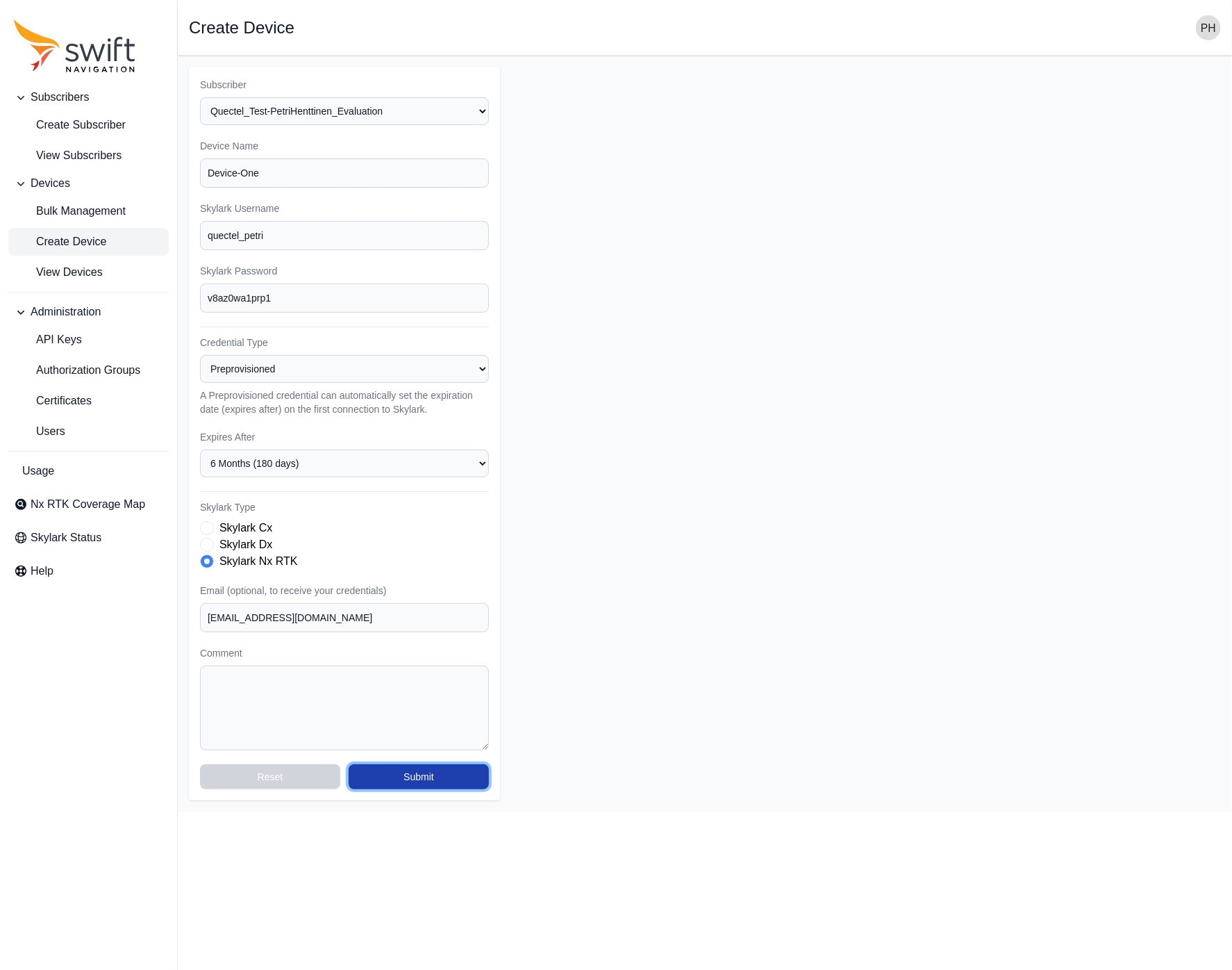
click at [456, 772] on button "Submit" at bounding box center [418, 776] width 140 height 25
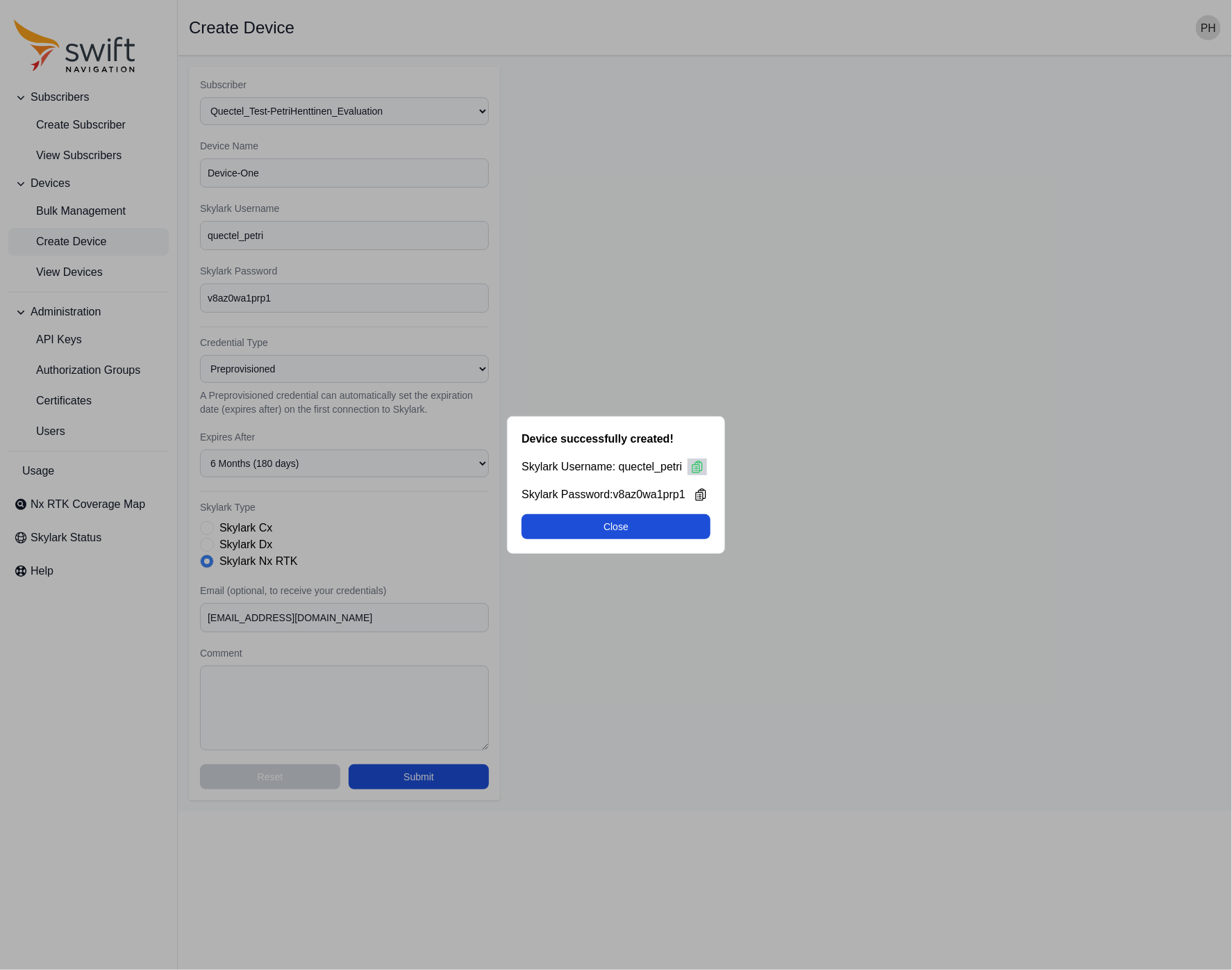
click at [694, 469] on icon at bounding box center [697, 467] width 14 height 14
drag, startPoint x: 543, startPoint y: 478, endPoint x: 572, endPoint y: 486, distance: 30.1
click at [543, 478] on div "Device successfully created! Skylark Username: quectel_petri Skylark Password: …" at bounding box center [615, 484] width 218 height 138
click at [699, 497] on icon at bounding box center [701, 495] width 14 height 14
click at [561, 487] on span "Skylark Password: v8az0wa1prp1" at bounding box center [616, 495] width 189 height 17
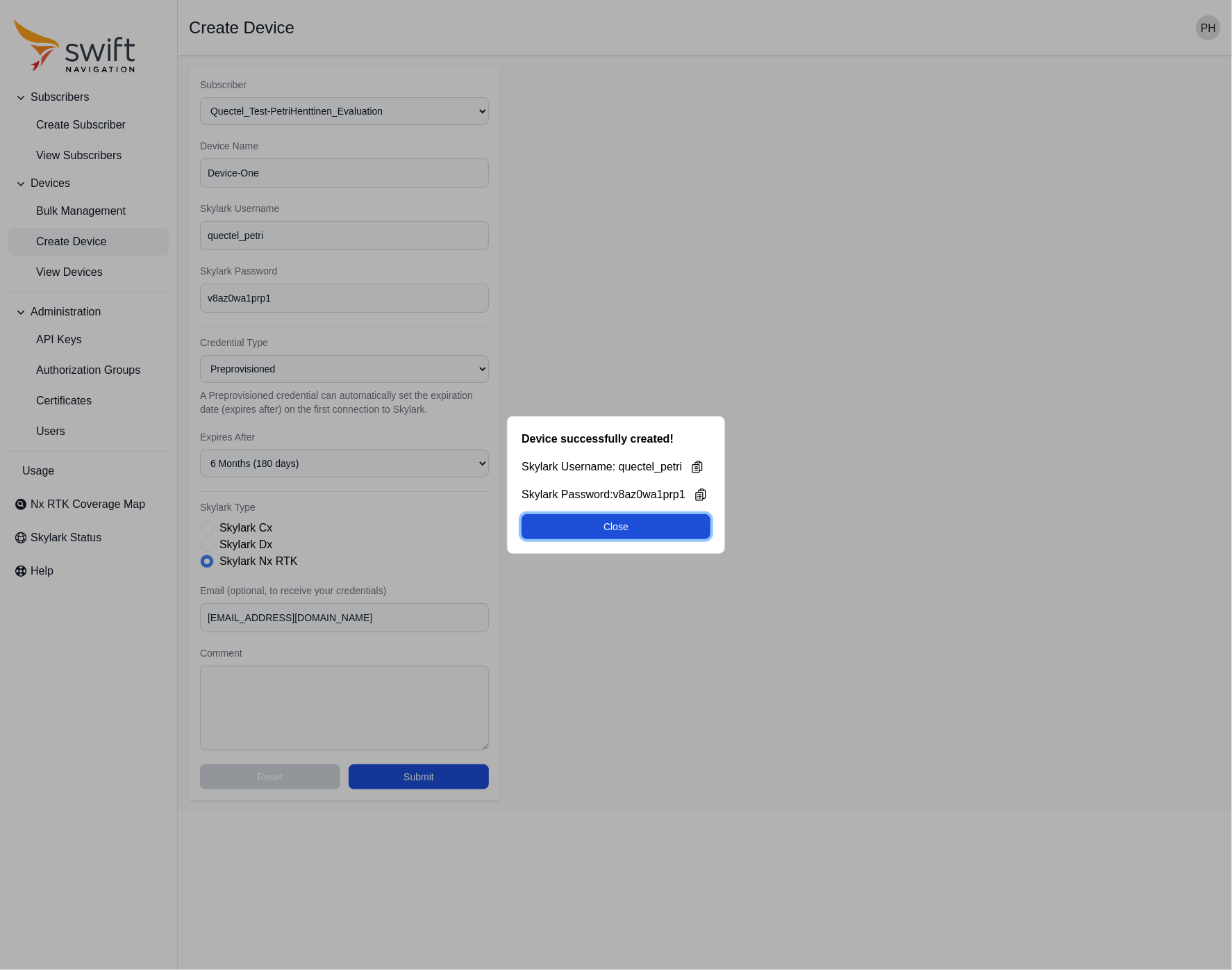
click at [627, 525] on button "Close" at bounding box center [616, 526] width 189 height 25
